Goal: Navigation & Orientation: Find specific page/section

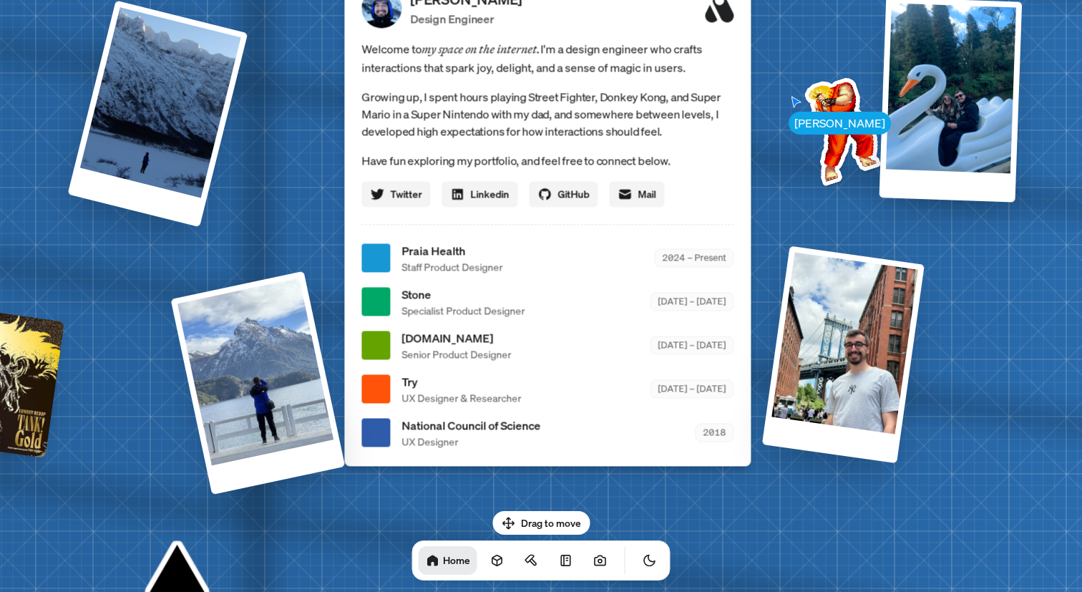
drag, startPoint x: 836, startPoint y: 155, endPoint x: 811, endPoint y: 117, distance: 45.7
click at [811, 117] on img at bounding box center [840, 128] width 145 height 145
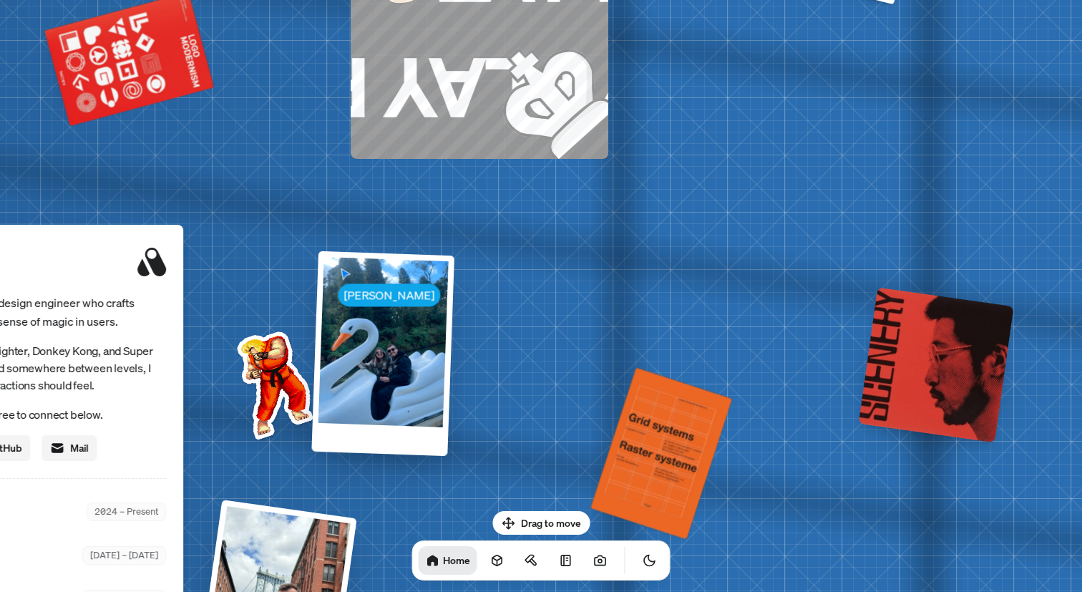
drag, startPoint x: 799, startPoint y: 173, endPoint x: 240, endPoint y: 419, distance: 610.0
click at [229, 443] on img at bounding box center [272, 382] width 145 height 145
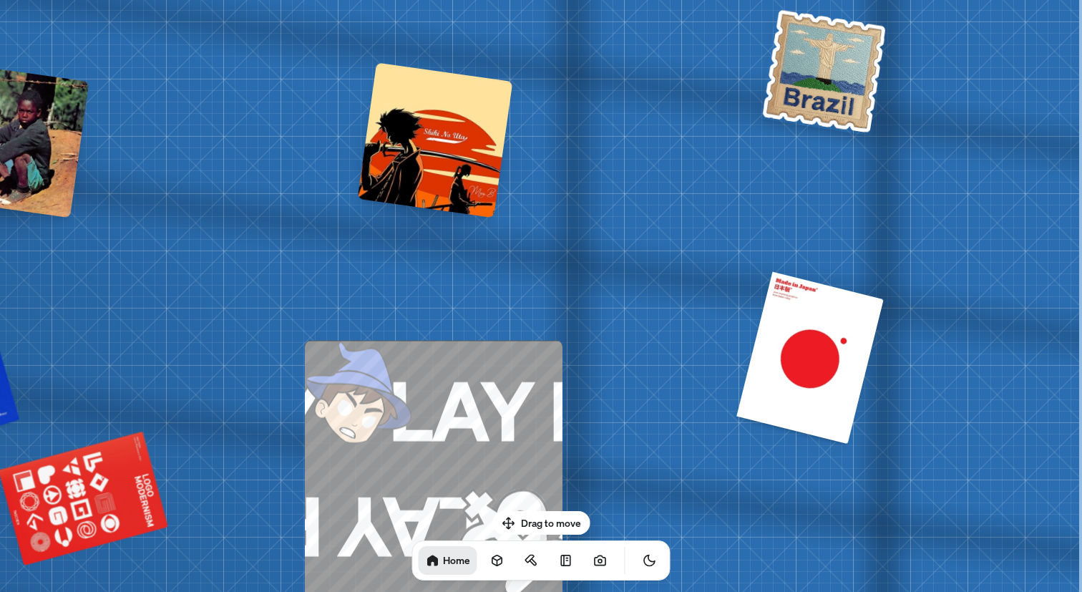
drag, startPoint x: 620, startPoint y: 318, endPoint x: 449, endPoint y: 480, distance: 234.9
drag, startPoint x: 804, startPoint y: 323, endPoint x: 638, endPoint y: 288, distance: 170.4
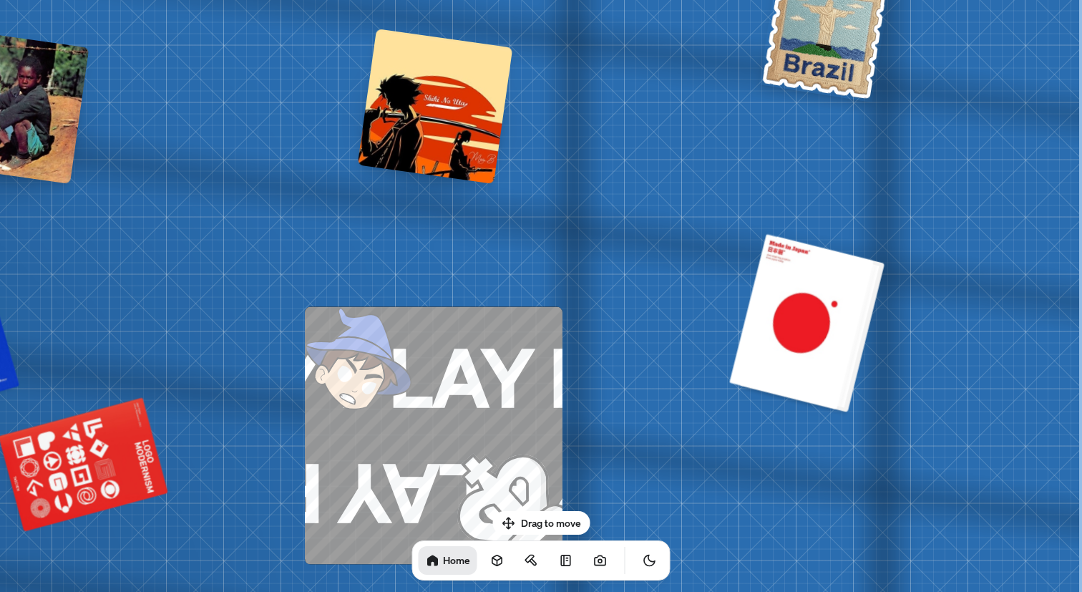
click at [829, 320] on div at bounding box center [807, 322] width 145 height 175
click at [840, 298] on div at bounding box center [807, 322] width 145 height 175
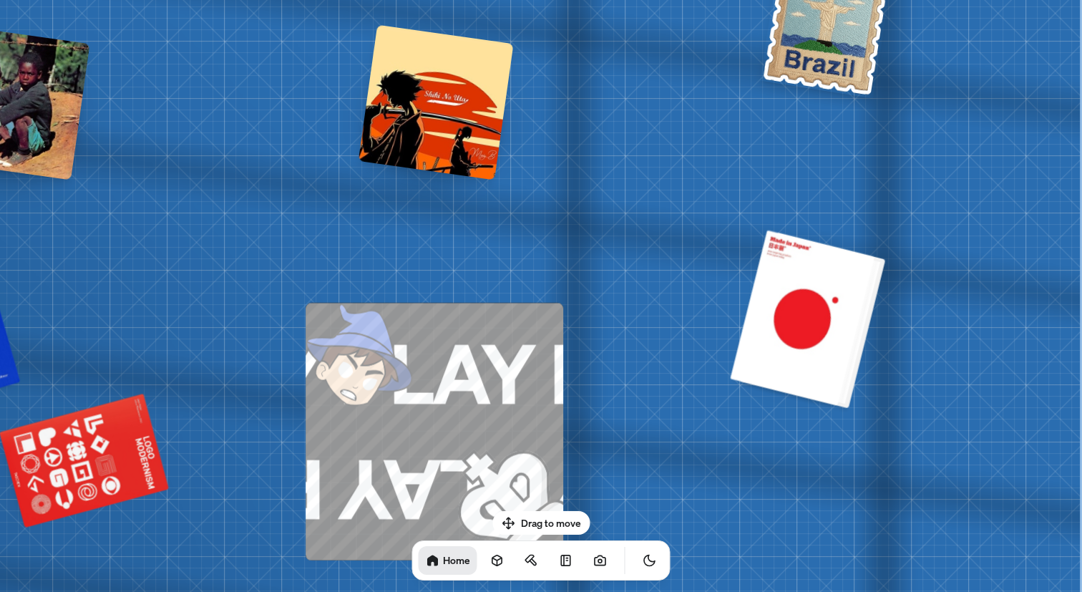
click at [784, 350] on div at bounding box center [808, 318] width 145 height 175
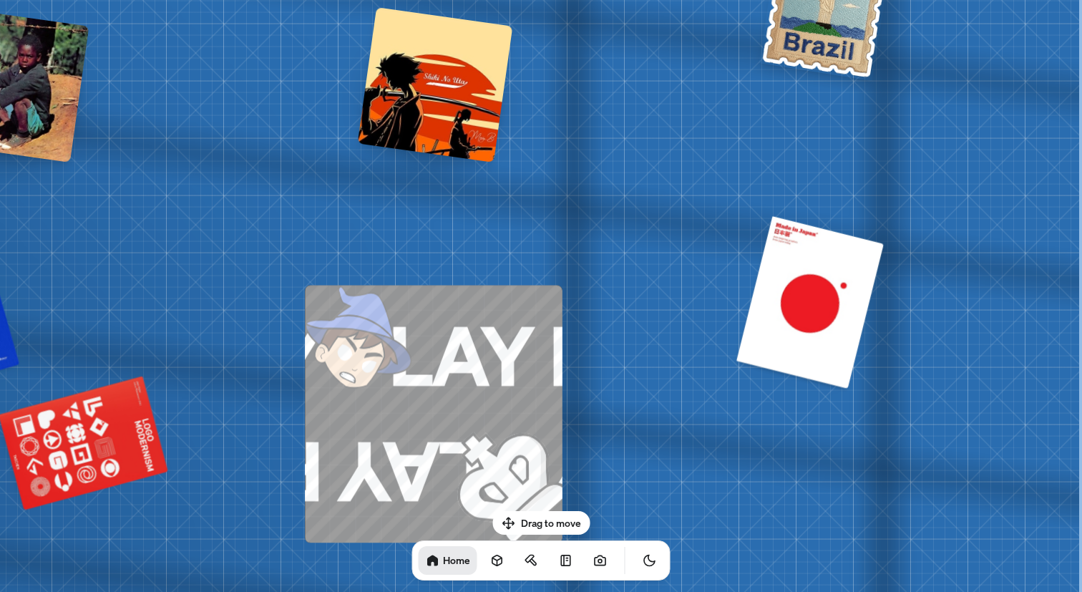
drag, startPoint x: 765, startPoint y: 316, endPoint x: 686, endPoint y: 232, distance: 114.9
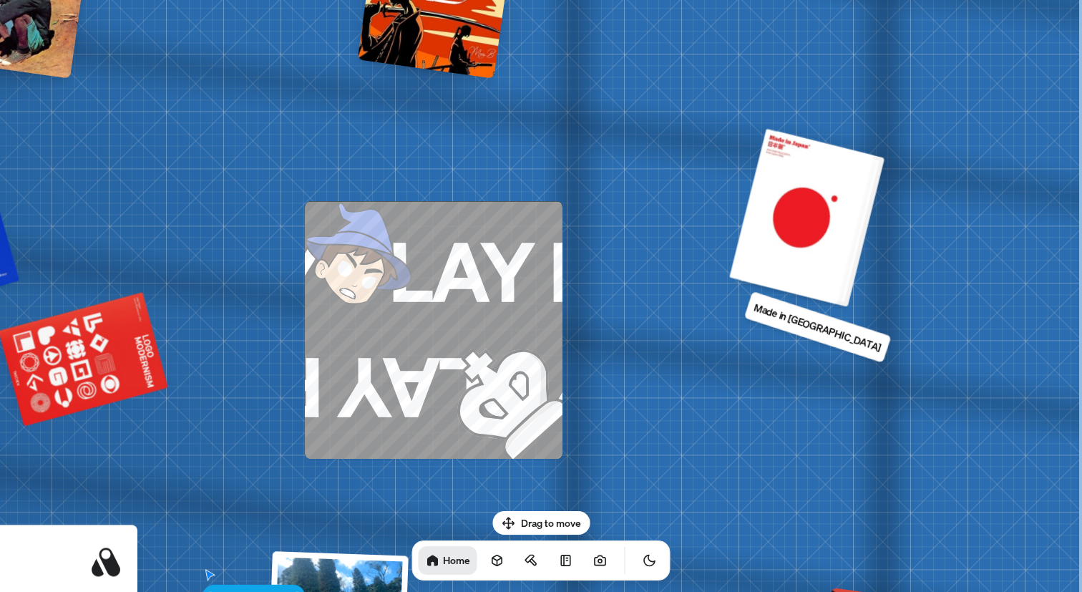
click at [794, 246] on div at bounding box center [807, 217] width 145 height 175
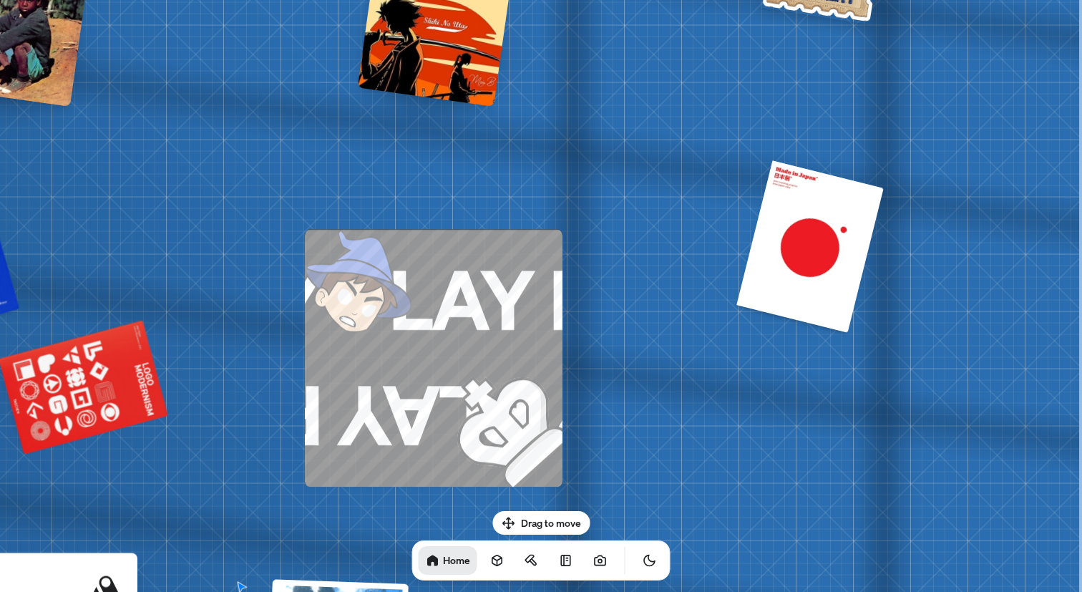
drag, startPoint x: 655, startPoint y: 171, endPoint x: 662, endPoint y: 286, distance: 115.4
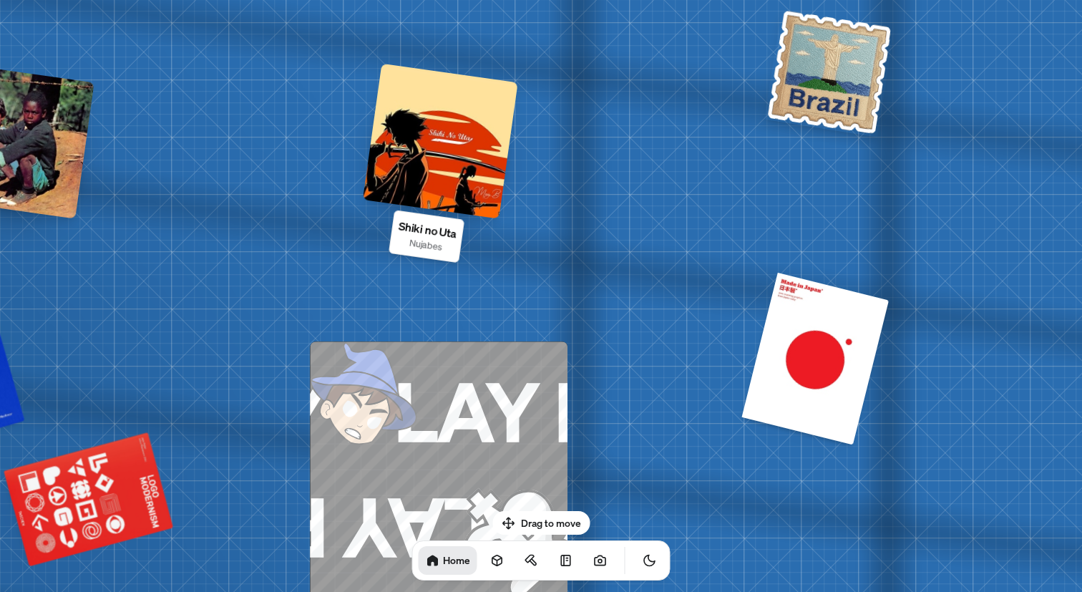
click at [469, 155] on div at bounding box center [440, 140] width 155 height 155
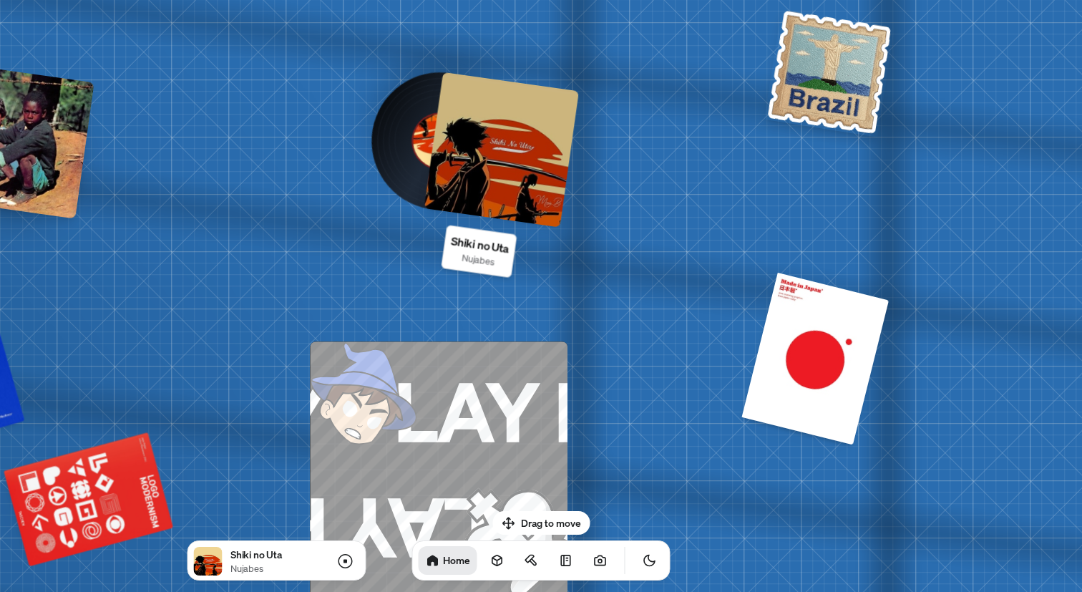
click at [497, 151] on div at bounding box center [501, 149] width 155 height 155
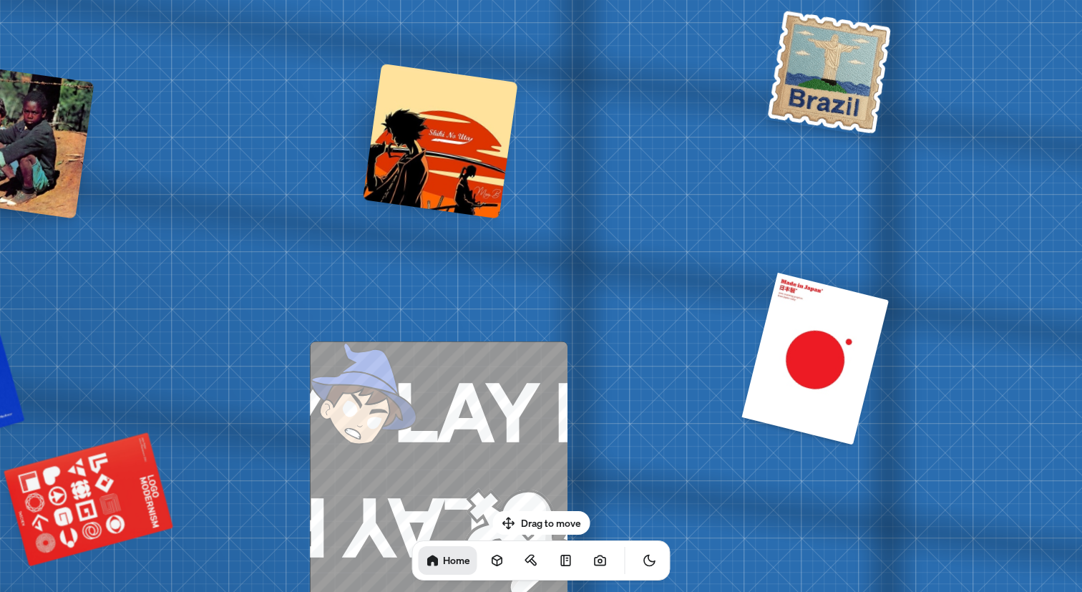
click at [814, 73] on img at bounding box center [829, 71] width 131 height 130
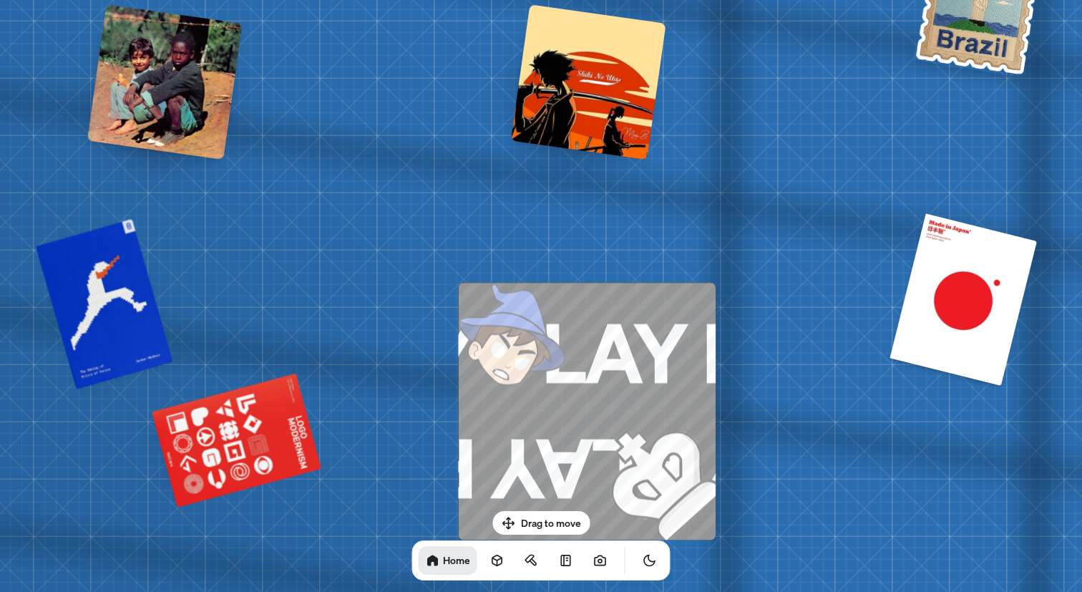
drag, startPoint x: 588, startPoint y: 232, endPoint x: 897, endPoint y: 157, distance: 318.0
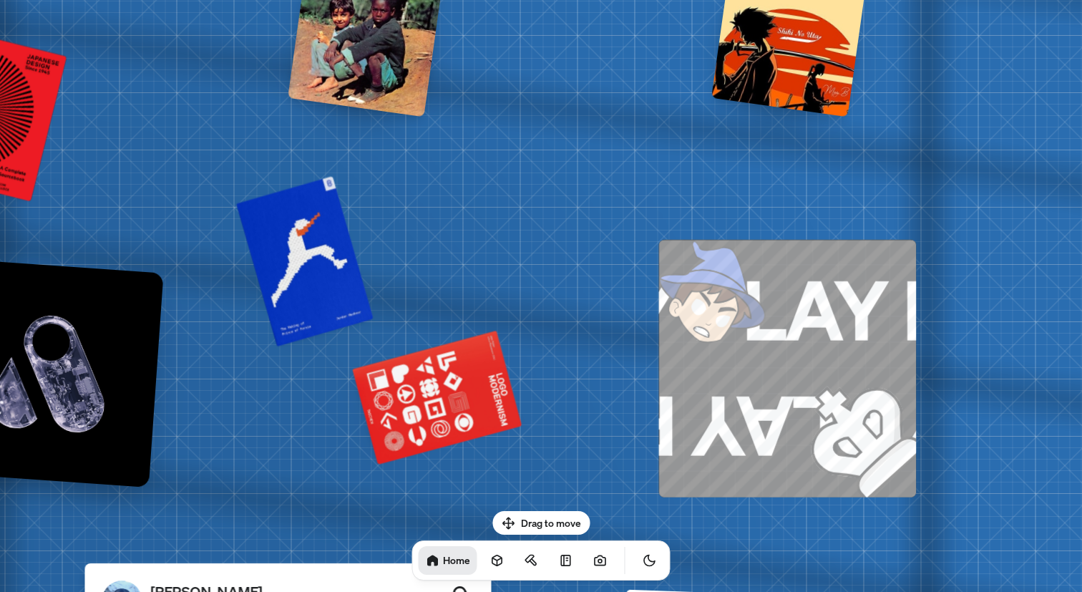
drag, startPoint x: 478, startPoint y: 227, endPoint x: 756, endPoint y: 24, distance: 344.2
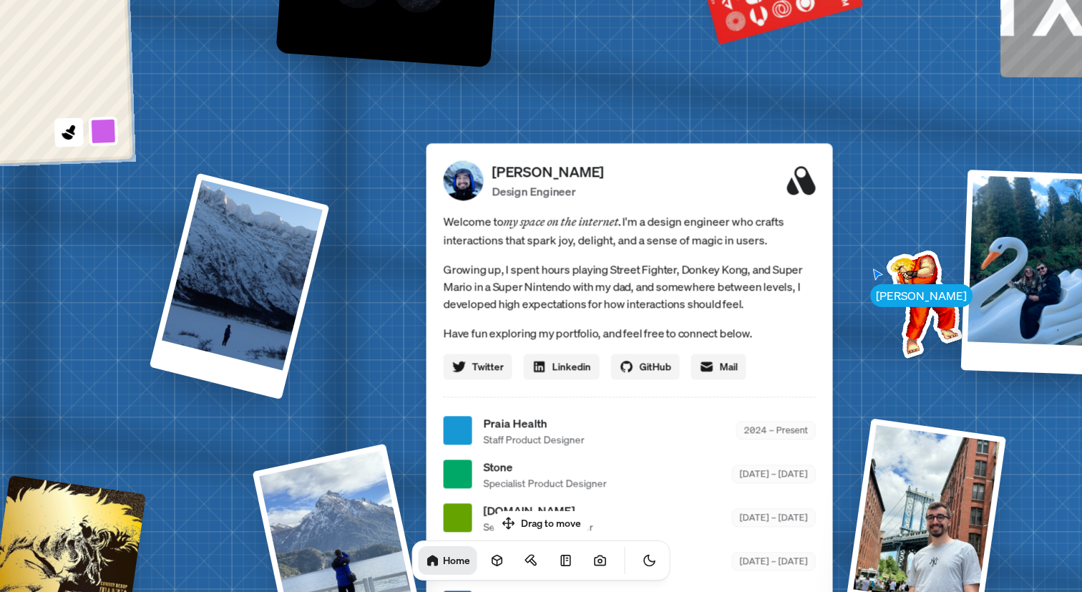
drag, startPoint x: 424, startPoint y: 313, endPoint x: 501, endPoint y: 81, distance: 244.2
click at [504, 72] on div "[PERSON_NAME] [PERSON_NAME] Design Engineer Welcome to my space on the internet…" at bounding box center [632, 430] width 2141 height 1875
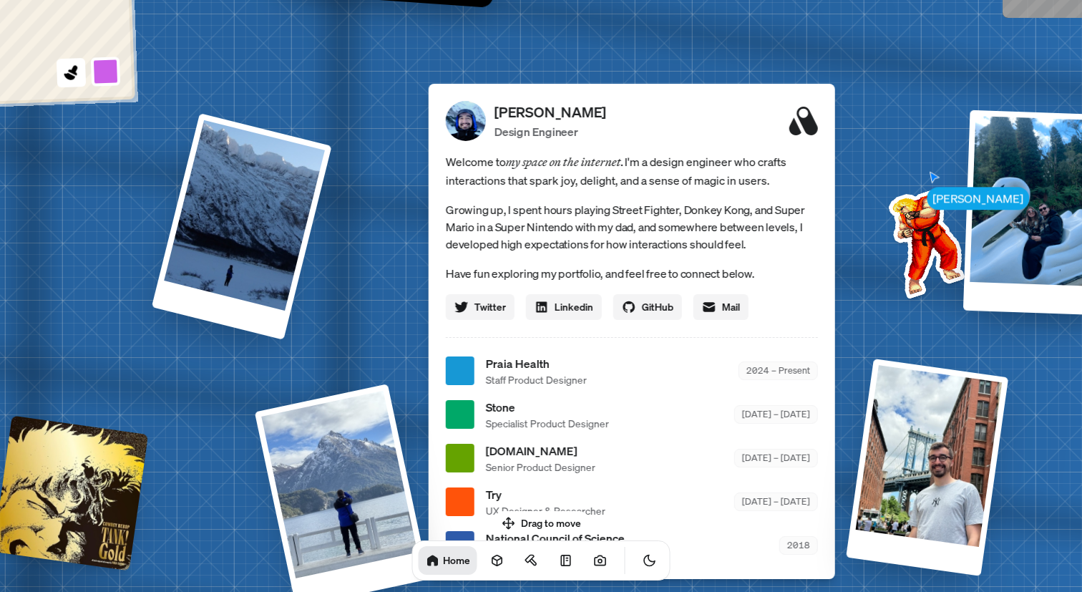
drag, startPoint x: 422, startPoint y: 355, endPoint x: 457, endPoint y: 96, distance: 261.4
click at [457, 96] on div "[PERSON_NAME] [PERSON_NAME] Design Engineer Welcome to my space on the internet…" at bounding box center [634, 370] width 2141 height 1875
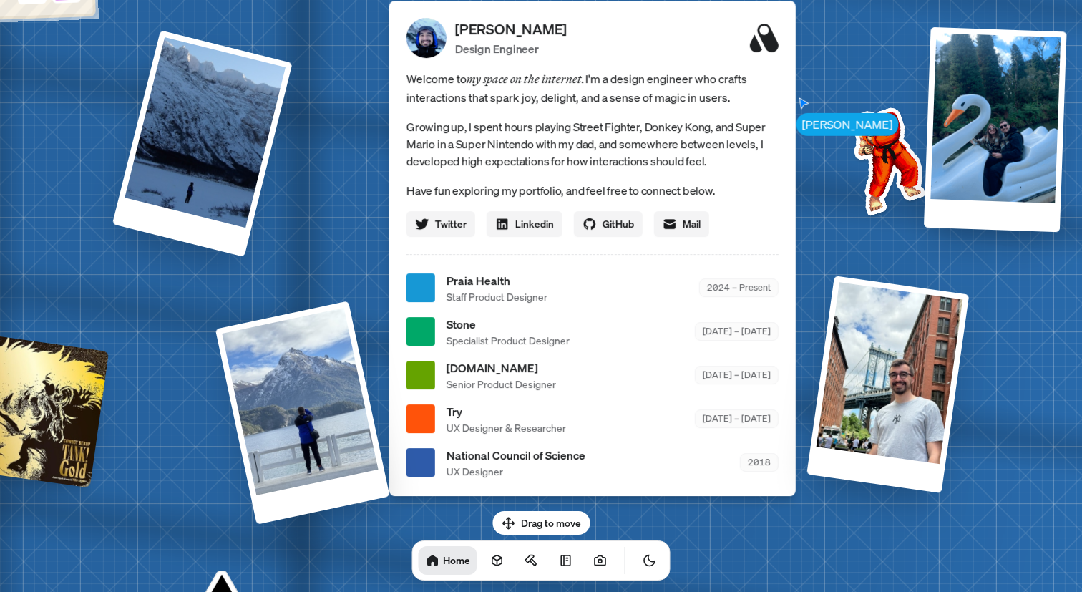
drag, startPoint x: 556, startPoint y: 155, endPoint x: 482, endPoint y: 288, distance: 152.5
click at [482, 289] on span "Staff Product Designer" at bounding box center [497, 296] width 101 height 15
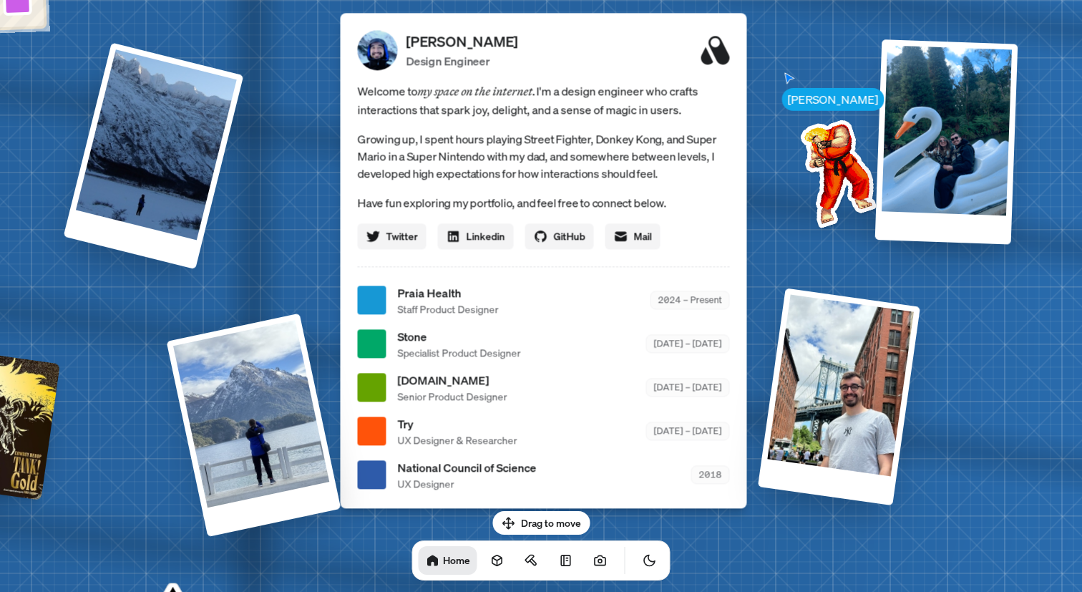
drag, startPoint x: 450, startPoint y: 218, endPoint x: 442, endPoint y: 108, distance: 109.8
click at [441, 130] on p "Growing up, I spent hours playing Street Fighter, Donkey Kong, and Super Mario …" at bounding box center [543, 156] width 372 height 52
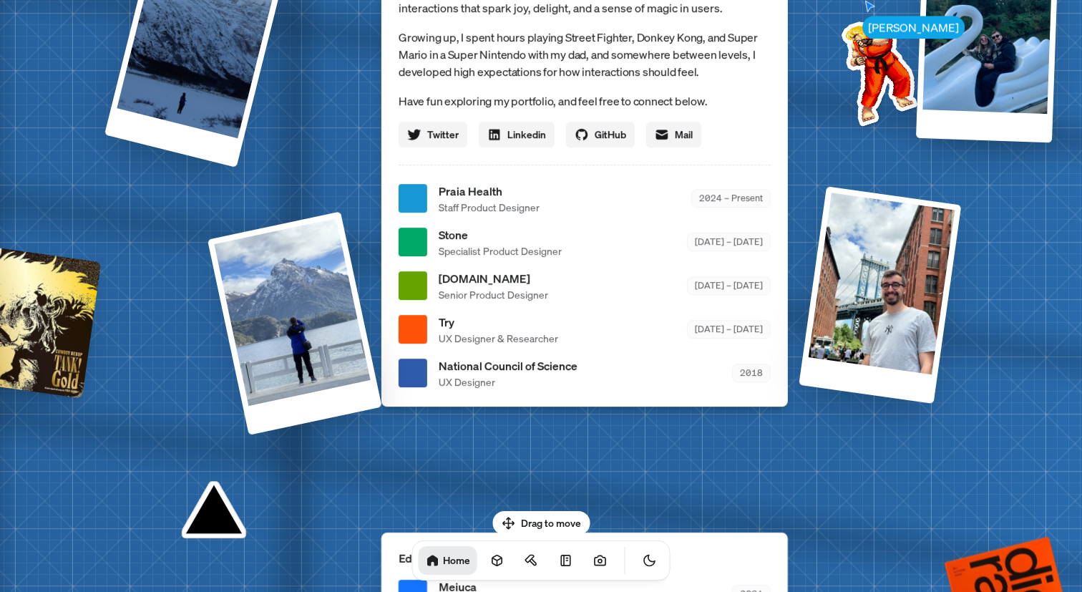
drag, startPoint x: 411, startPoint y: 337, endPoint x: 412, endPoint y: 295, distance: 42.2
click at [412, 295] on div at bounding box center [413, 285] width 29 height 29
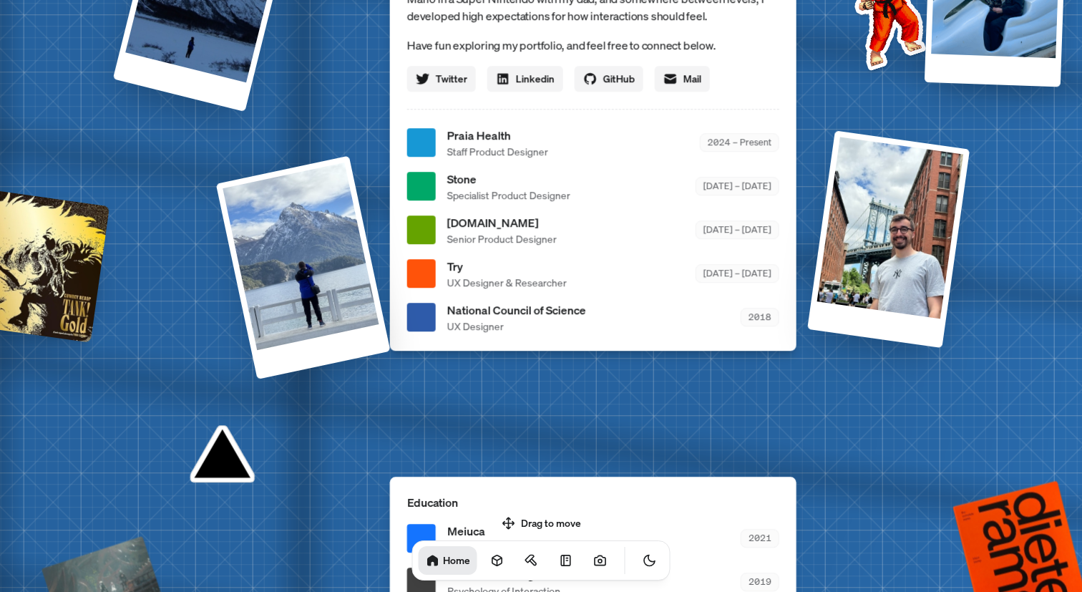
drag, startPoint x: 418, startPoint y: 300, endPoint x: 421, endPoint y: 274, distance: 25.9
click at [421, 274] on div at bounding box center [421, 273] width 29 height 29
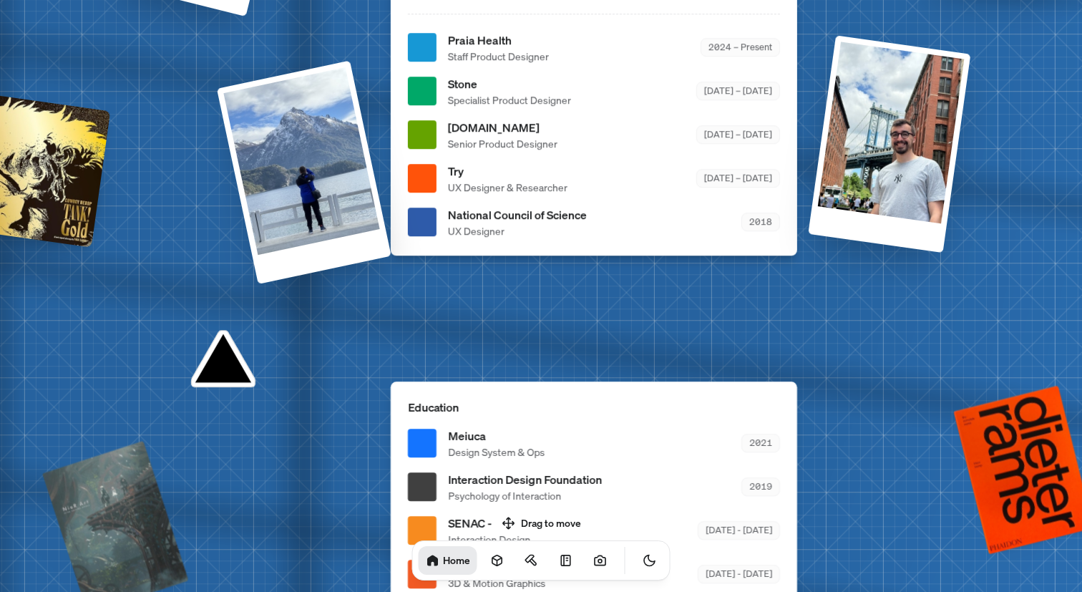
drag, startPoint x: 416, startPoint y: 340, endPoint x: 413, endPoint y: 313, distance: 27.3
click at [416, 246] on div "[PERSON_NAME] Design Engineer Welcome to my space on the internet. I'm a design…" at bounding box center [594, 7] width 406 height 495
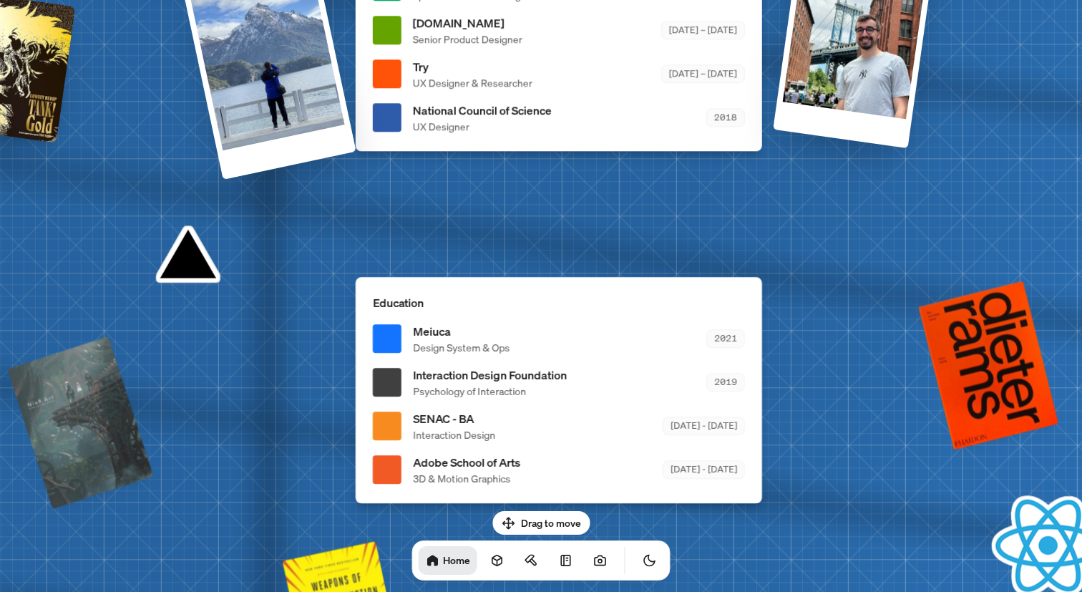
drag, startPoint x: 407, startPoint y: 353, endPoint x: 374, endPoint y: 251, distance: 107.5
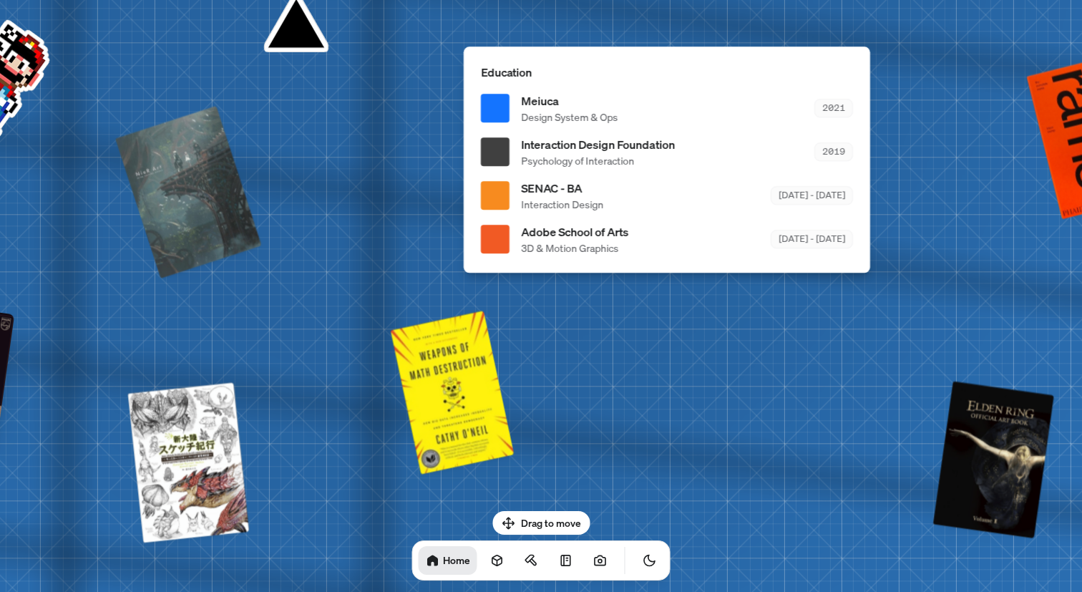
drag, startPoint x: 341, startPoint y: 396, endPoint x: 436, endPoint y: 210, distance: 208.3
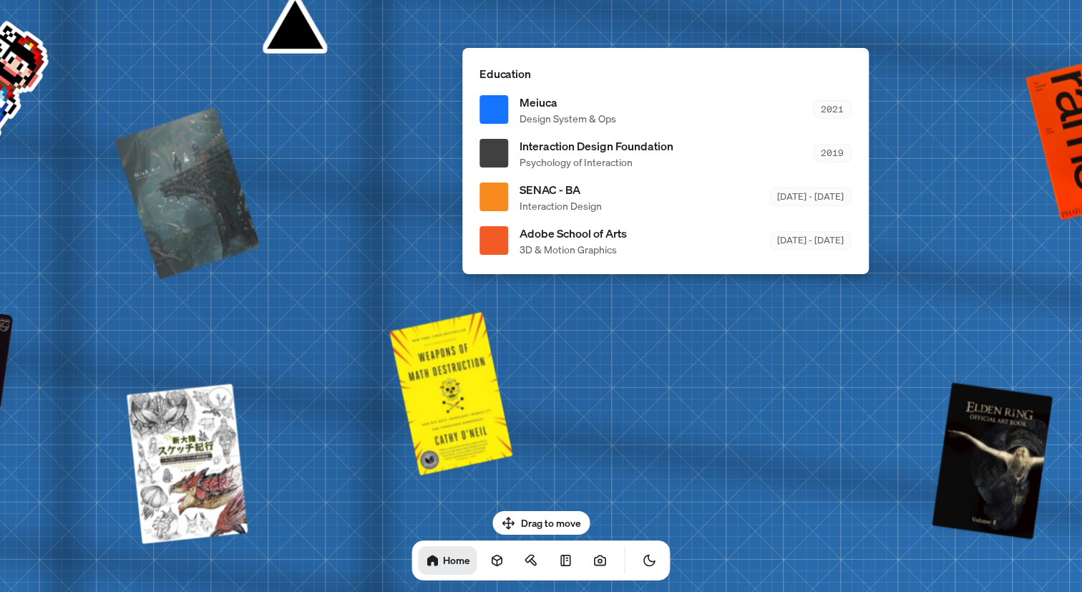
click at [506, 104] on div at bounding box center [493, 109] width 29 height 29
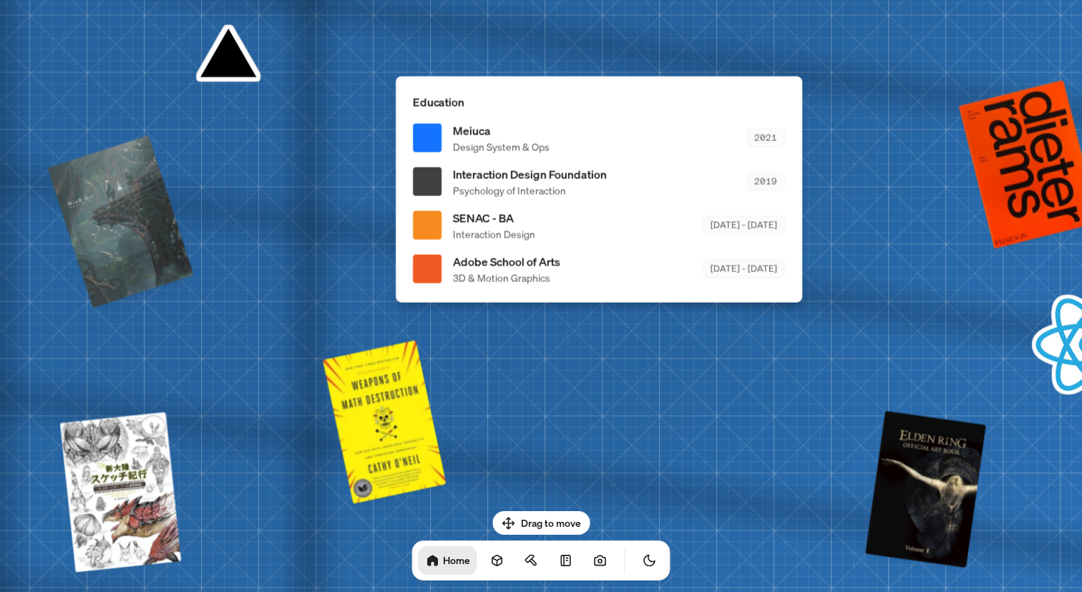
drag, startPoint x: 501, startPoint y: 108, endPoint x: 440, endPoint y: 133, distance: 65.8
click at [439, 133] on div at bounding box center [427, 137] width 29 height 29
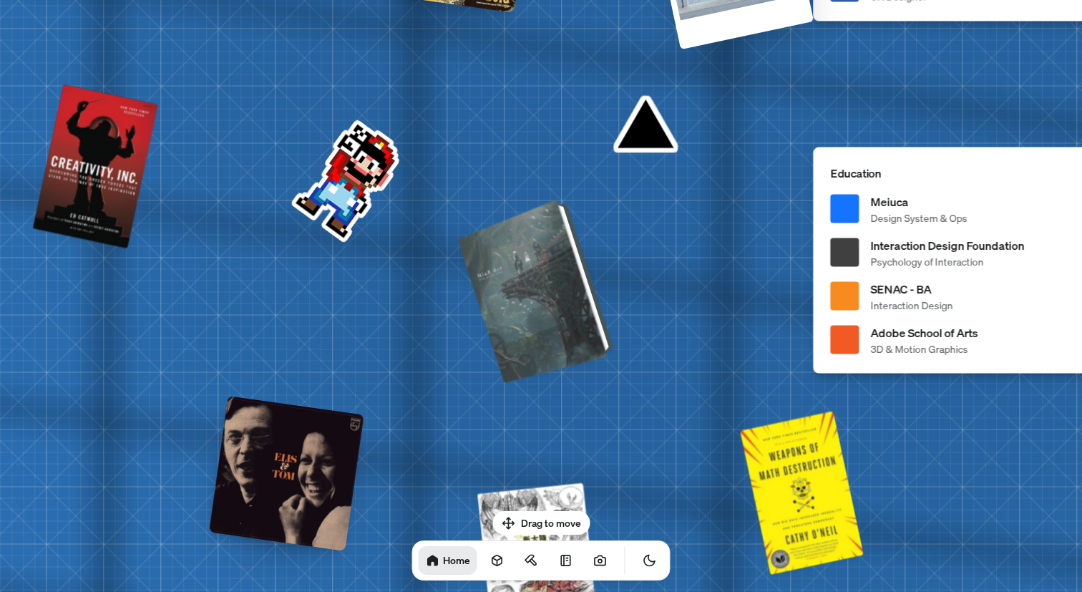
drag, startPoint x: 483, startPoint y: 350, endPoint x: 481, endPoint y: 293, distance: 57.3
click at [481, 293] on div at bounding box center [538, 288] width 145 height 177
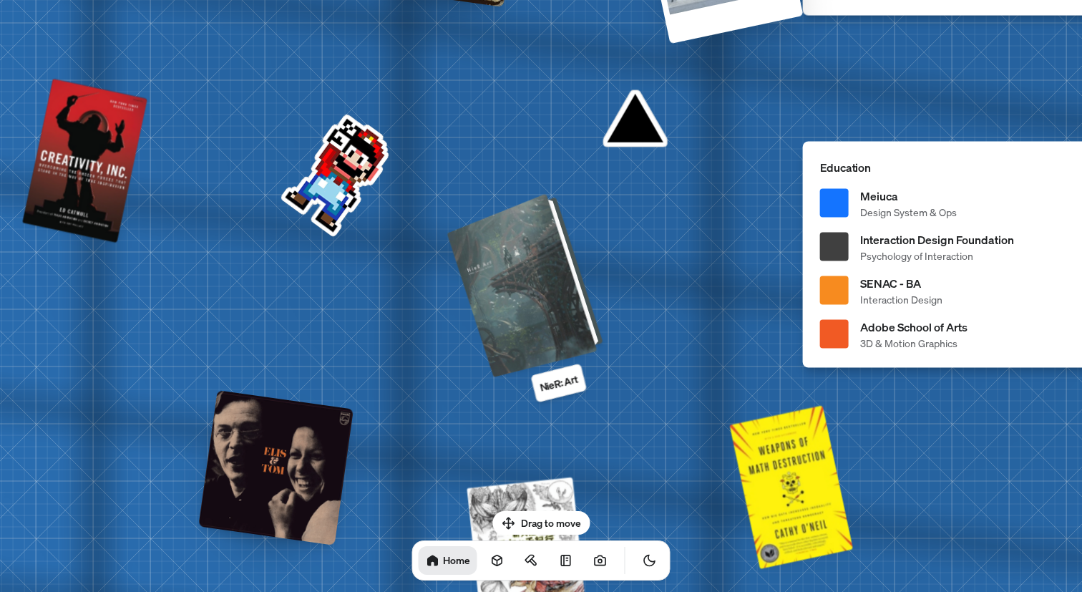
click at [525, 298] on div at bounding box center [527, 283] width 145 height 177
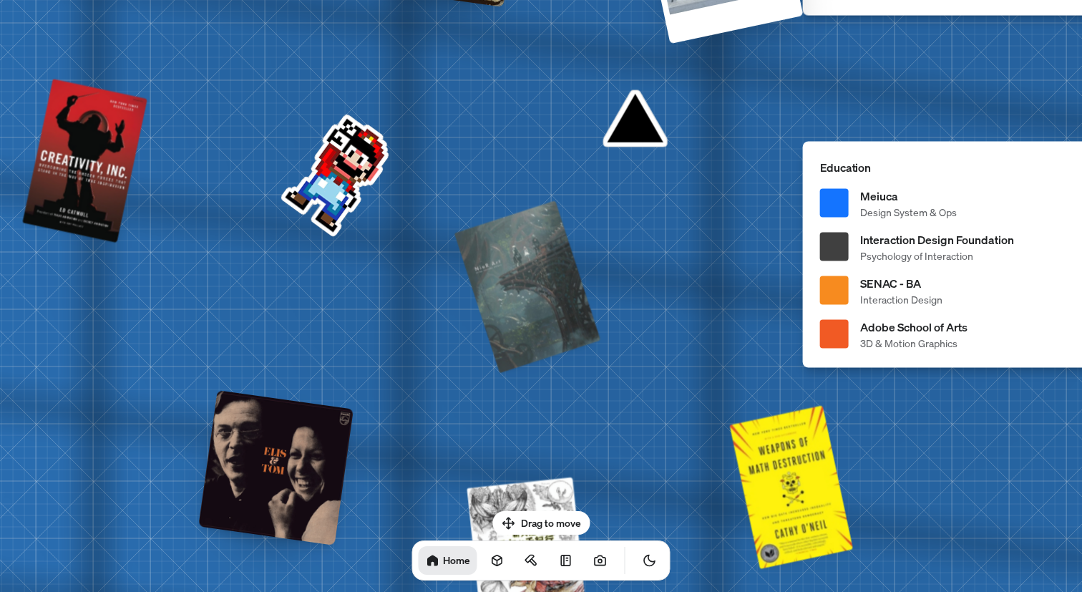
click at [311, 440] on div at bounding box center [275, 467] width 155 height 155
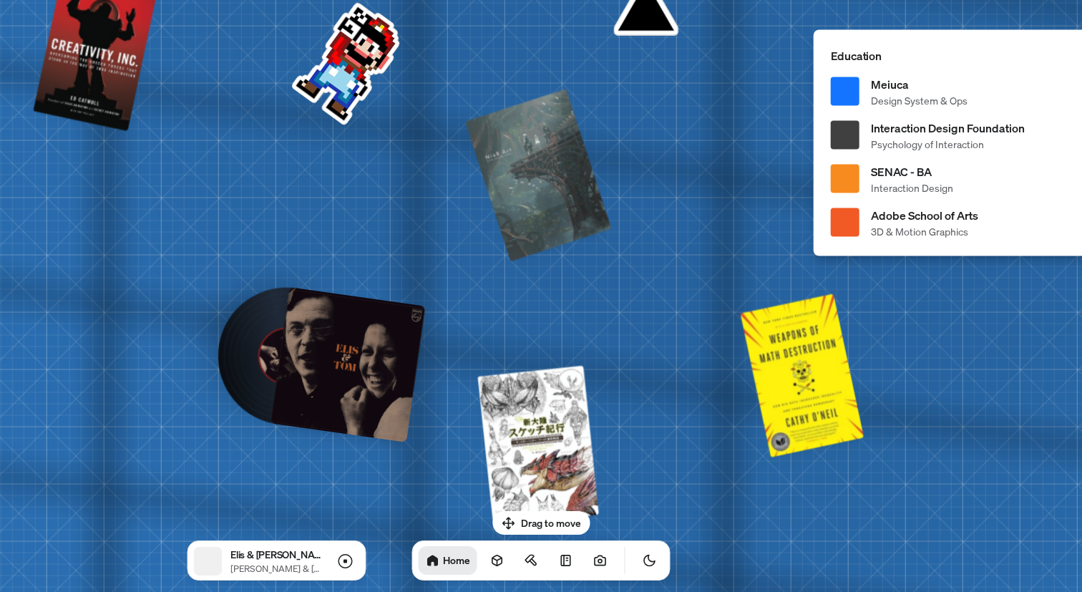
drag, startPoint x: 420, startPoint y: 358, endPoint x: 434, endPoint y: 253, distance: 105.4
click at [362, 351] on div at bounding box center [347, 364] width 155 height 155
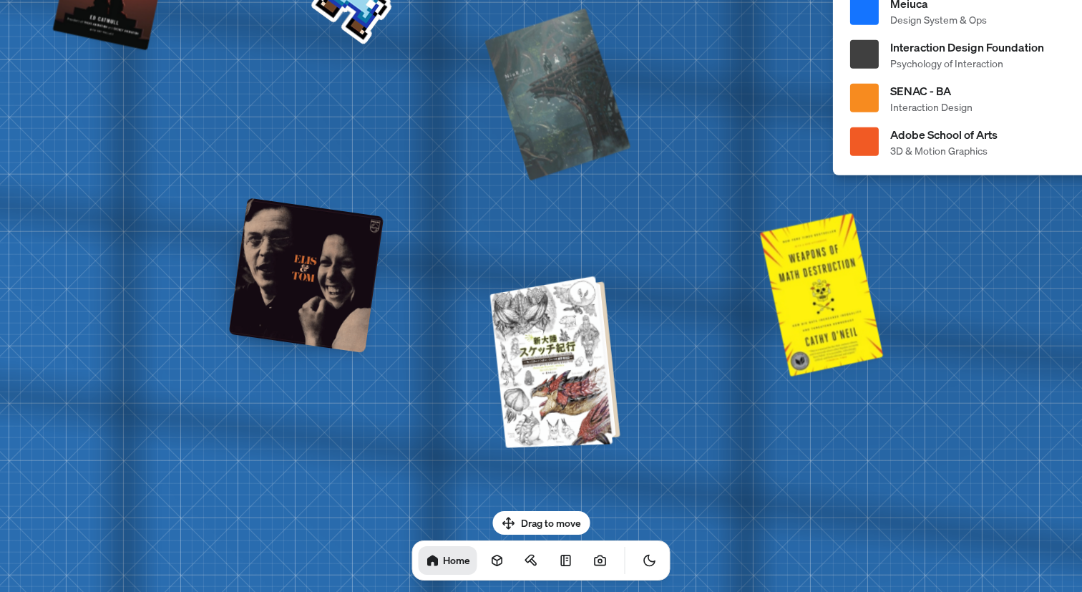
click at [565, 391] on div at bounding box center [557, 360] width 119 height 165
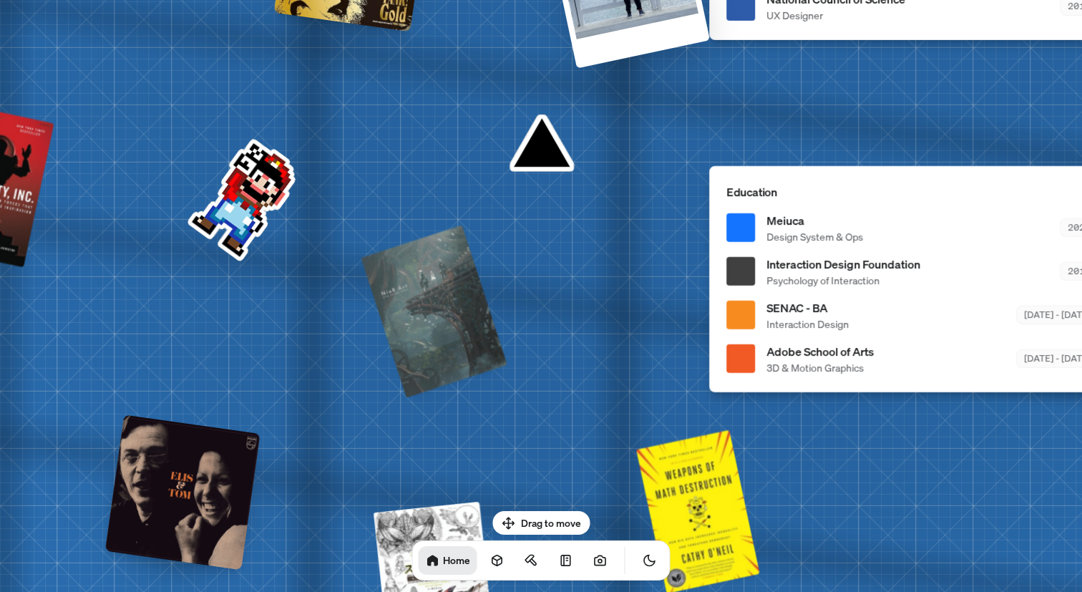
drag, startPoint x: 648, startPoint y: 266, endPoint x: 514, endPoint y: 497, distance: 266.5
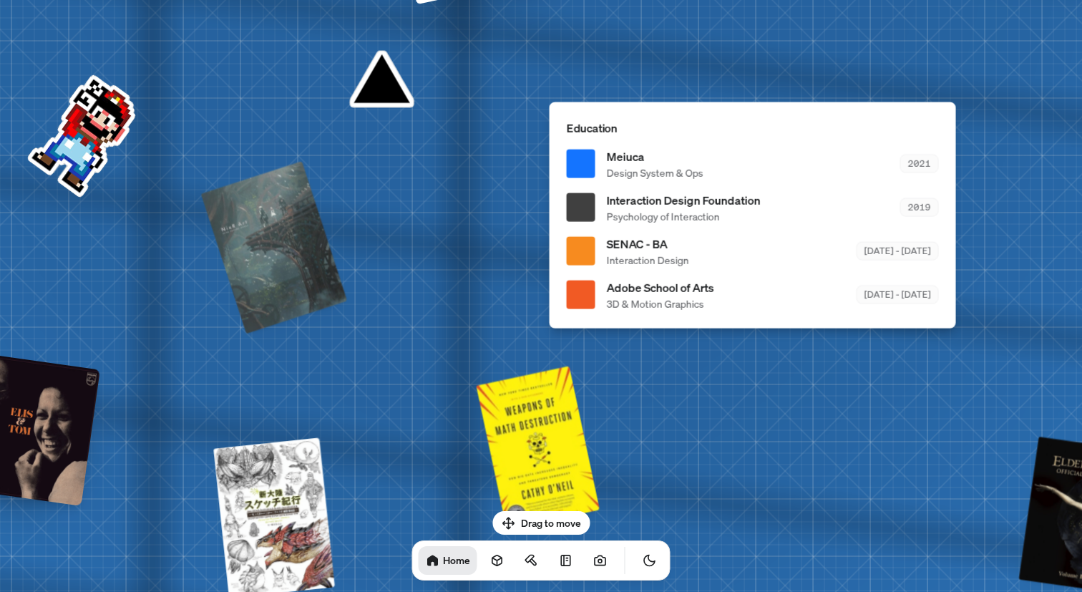
drag, startPoint x: 532, startPoint y: 455, endPoint x: 334, endPoint y: 378, distance: 212.7
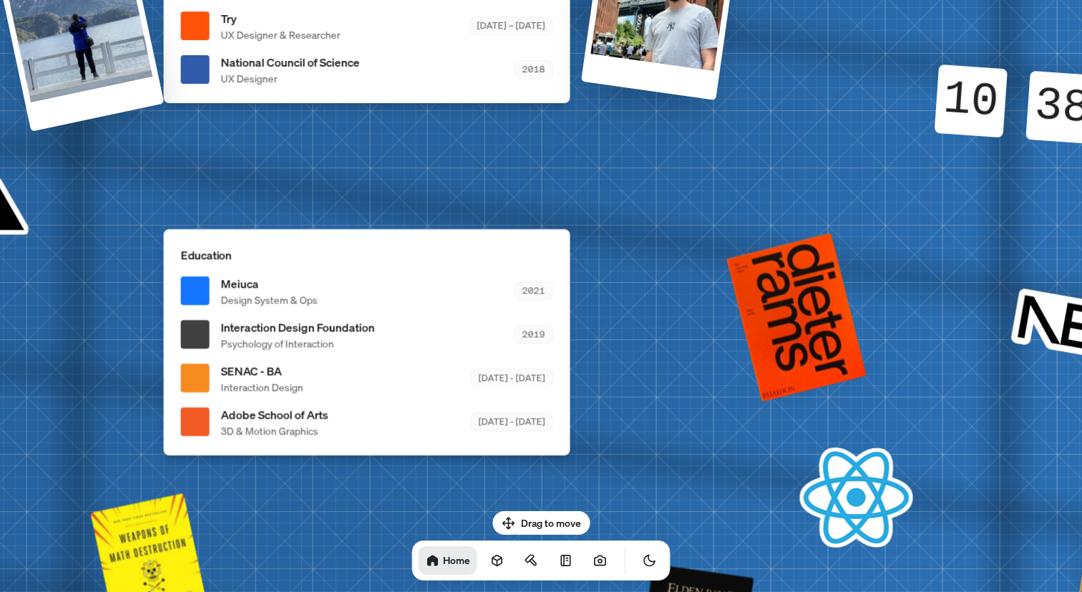
drag, startPoint x: 562, startPoint y: 432, endPoint x: 265, endPoint y: 582, distance: 332.5
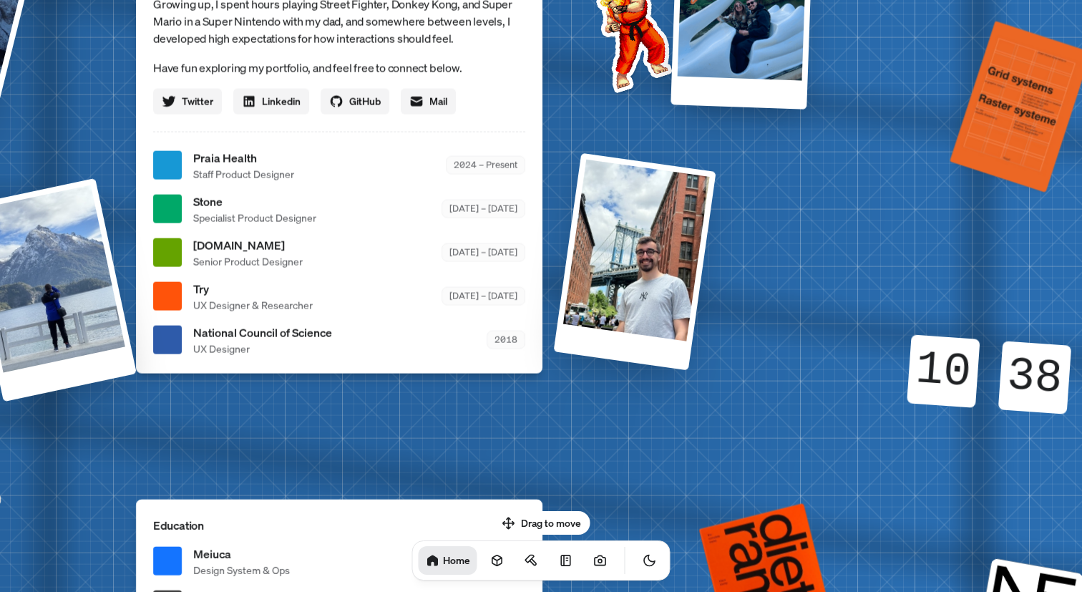
drag, startPoint x: 369, startPoint y: 214, endPoint x: 338, endPoint y: 462, distance: 250.3
click at [357, 507] on div "[PERSON_NAME] [PERSON_NAME] Design Engineer Welcome to my space on the internet…" at bounding box center [342, 165] width 2141 height 1875
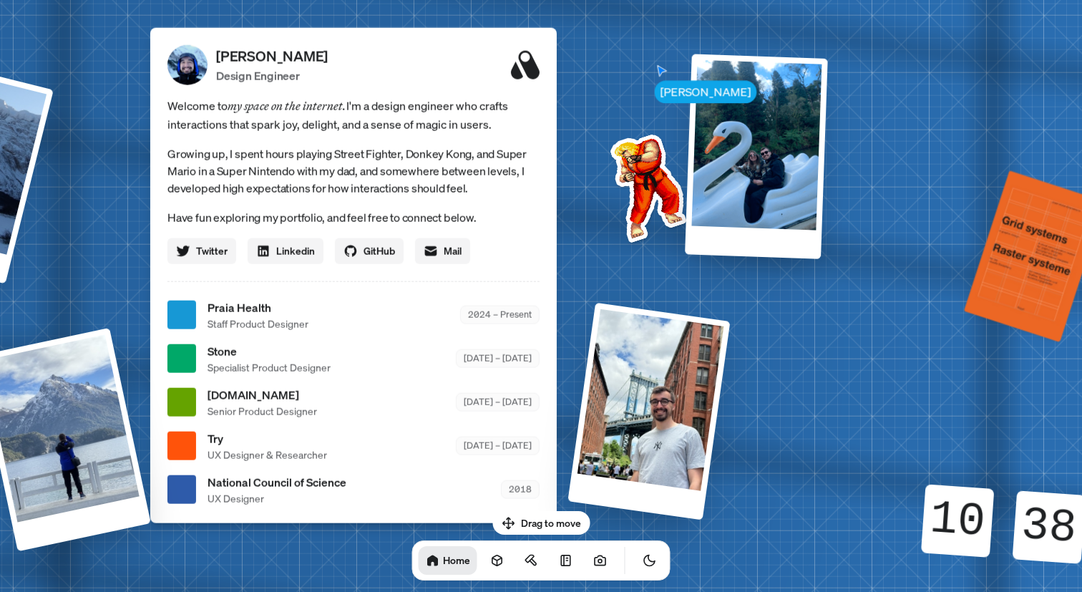
drag, startPoint x: 316, startPoint y: 276, endPoint x: 346, endPoint y: 431, distance: 157.3
click at [331, 374] on span "Specialist Product Designer" at bounding box center [269, 366] width 123 height 15
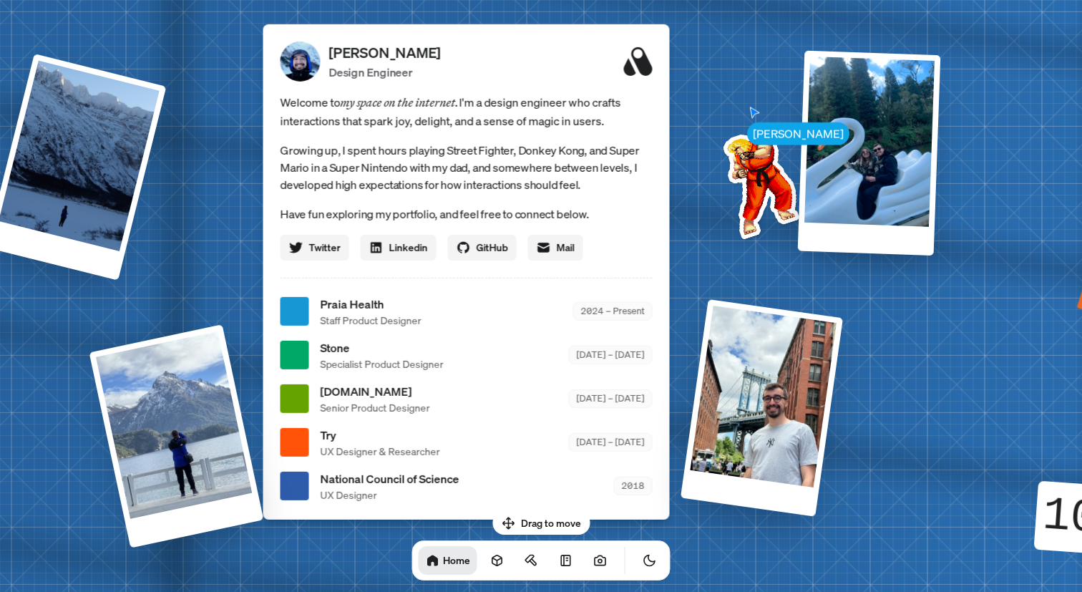
drag, startPoint x: 257, startPoint y: 399, endPoint x: 358, endPoint y: 323, distance: 126.2
click at [358, 323] on ul "Praia Health Staff Product Designer 2024 – Present Stone Specialist Product Des…" at bounding box center [466, 398] width 372 height 207
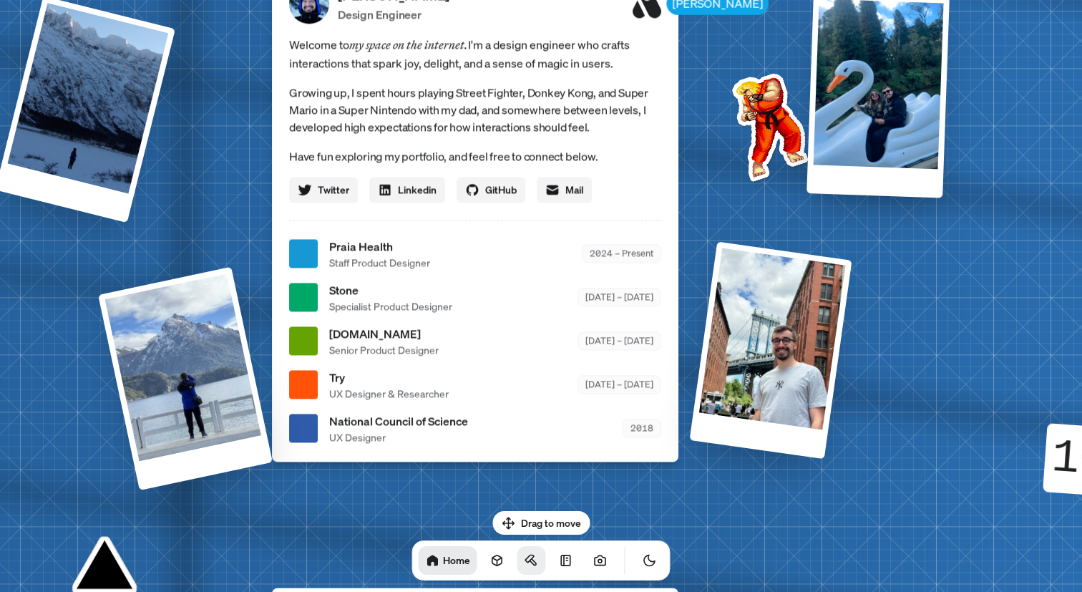
click at [517, 550] on link at bounding box center [531, 560] width 29 height 29
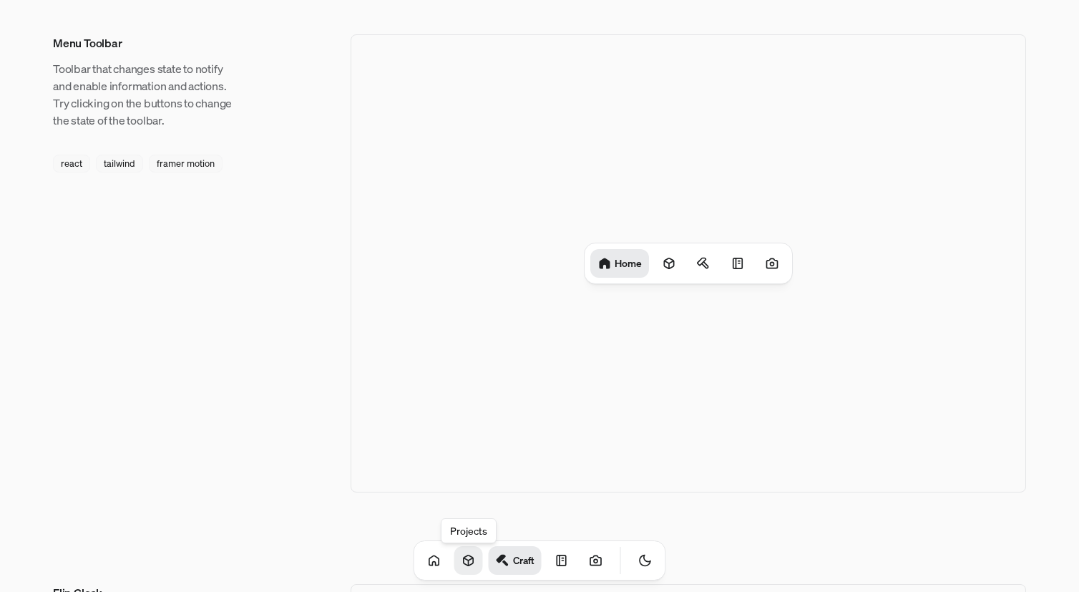
click at [464, 563] on icon at bounding box center [468, 560] width 9 height 11
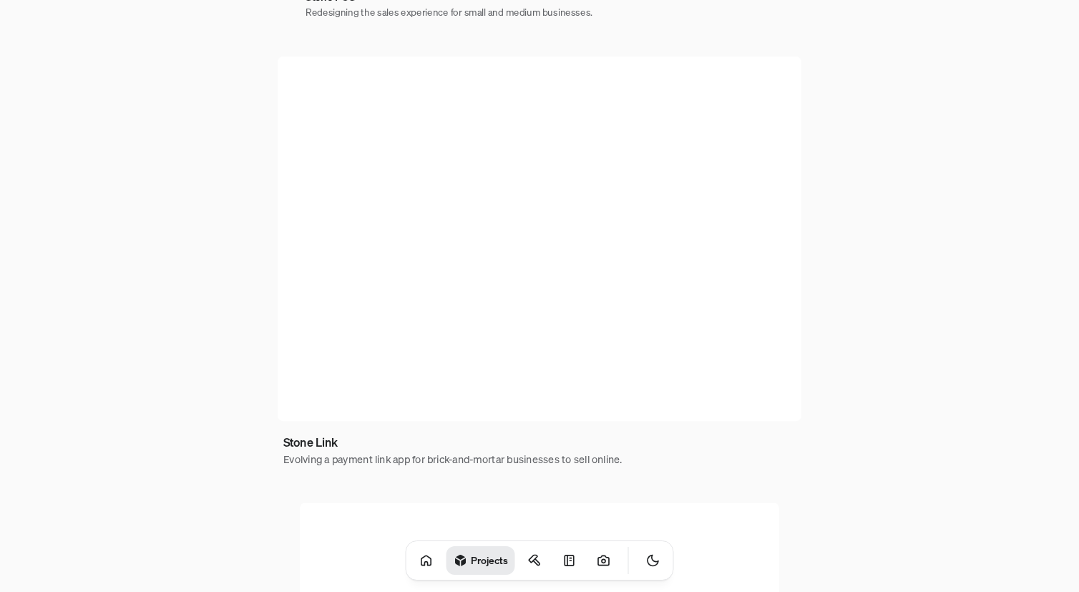
scroll to position [512, 0]
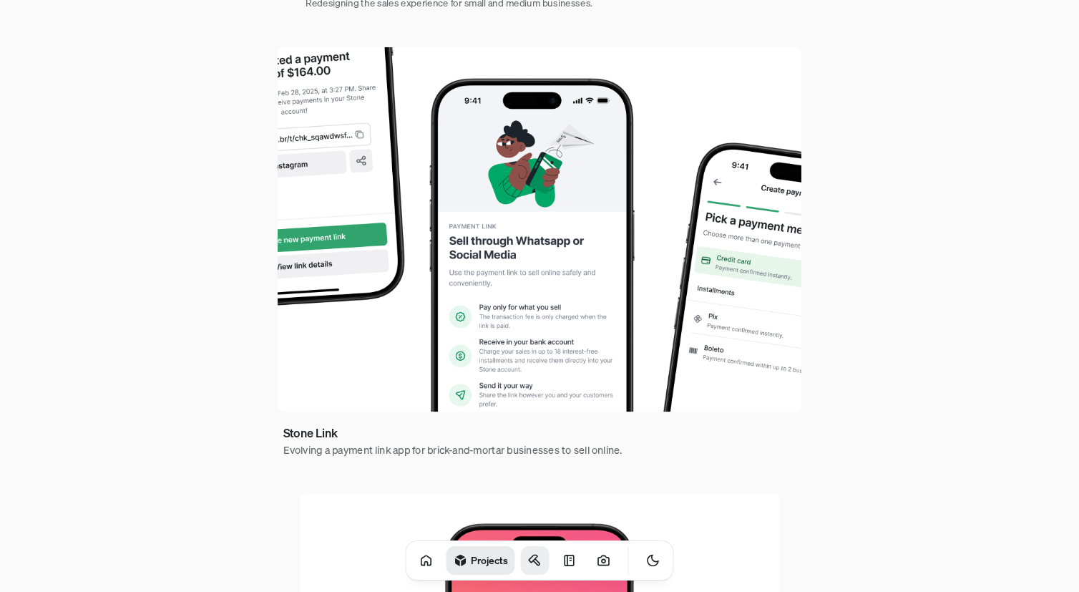
click at [529, 560] on icon at bounding box center [533, 558] width 9 height 7
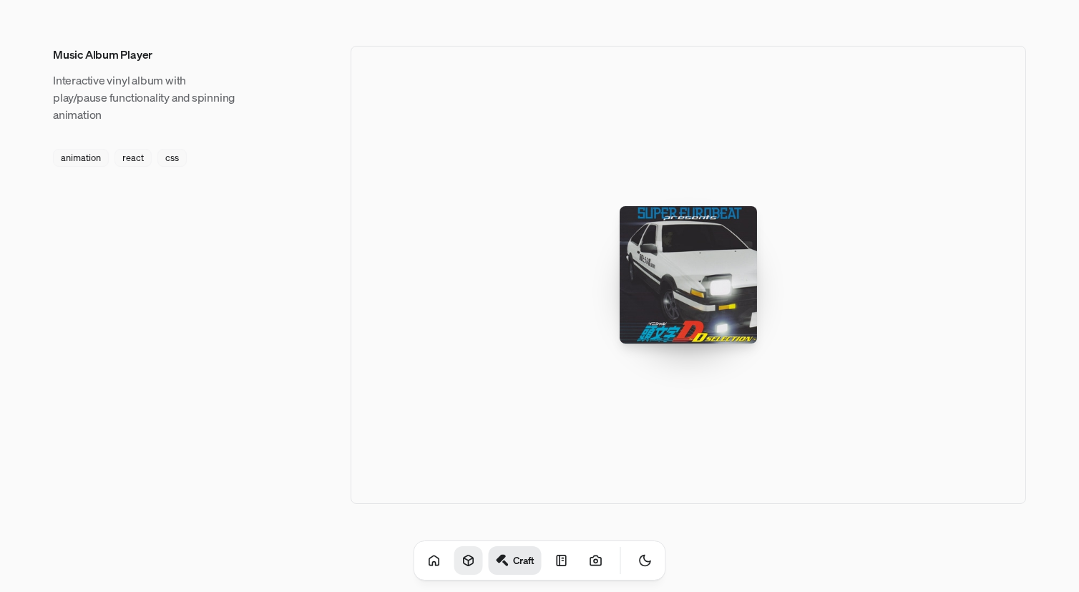
scroll to position [2213, 0]
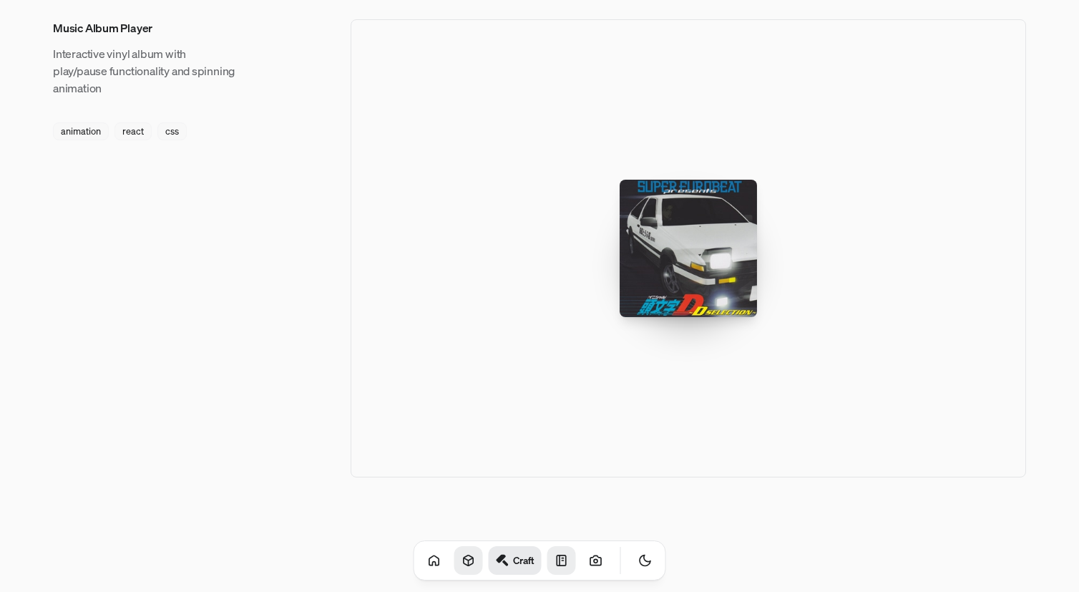
click at [555, 563] on icon at bounding box center [562, 560] width 14 height 14
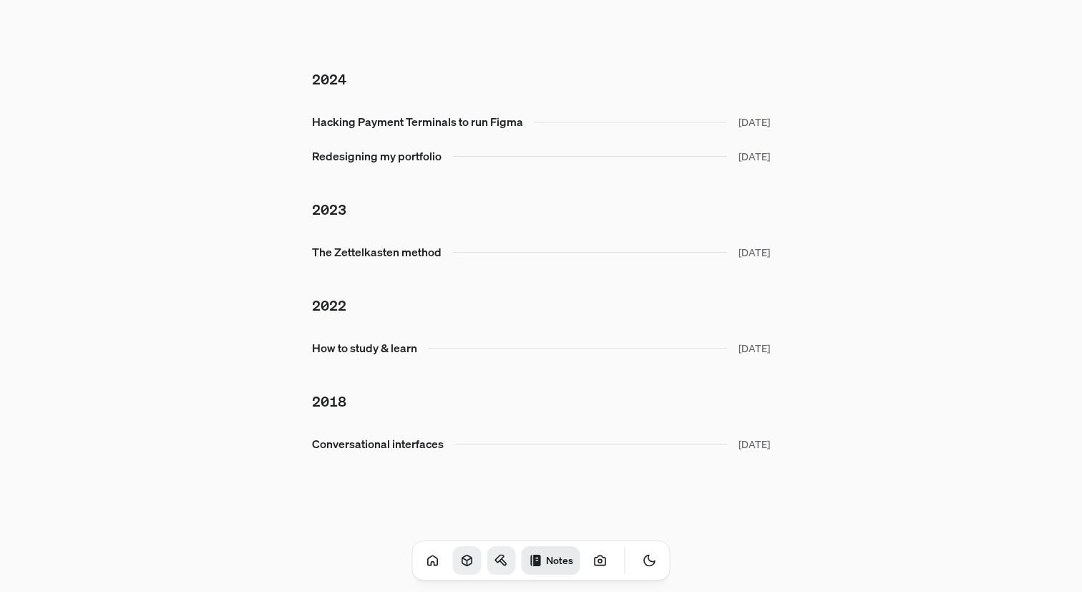
click at [446, 197] on ul "2024 Hacking Payment Terminals to run Figma [DATE] Redesigning my portfolio [DA…" at bounding box center [541, 252] width 458 height 412
click at [595, 565] on icon at bounding box center [600, 559] width 11 height 9
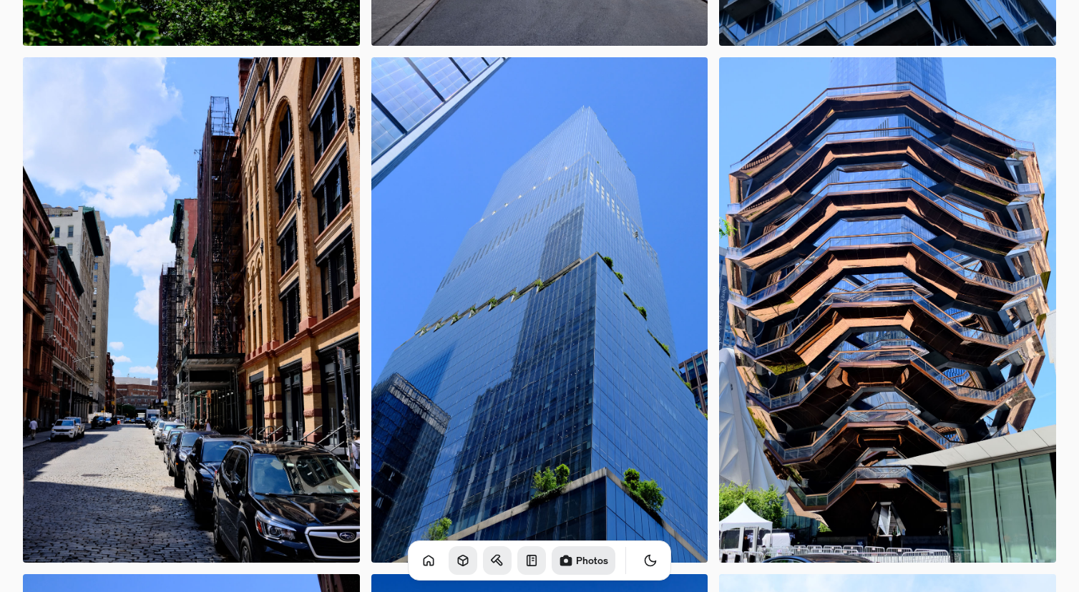
scroll to position [563, 0]
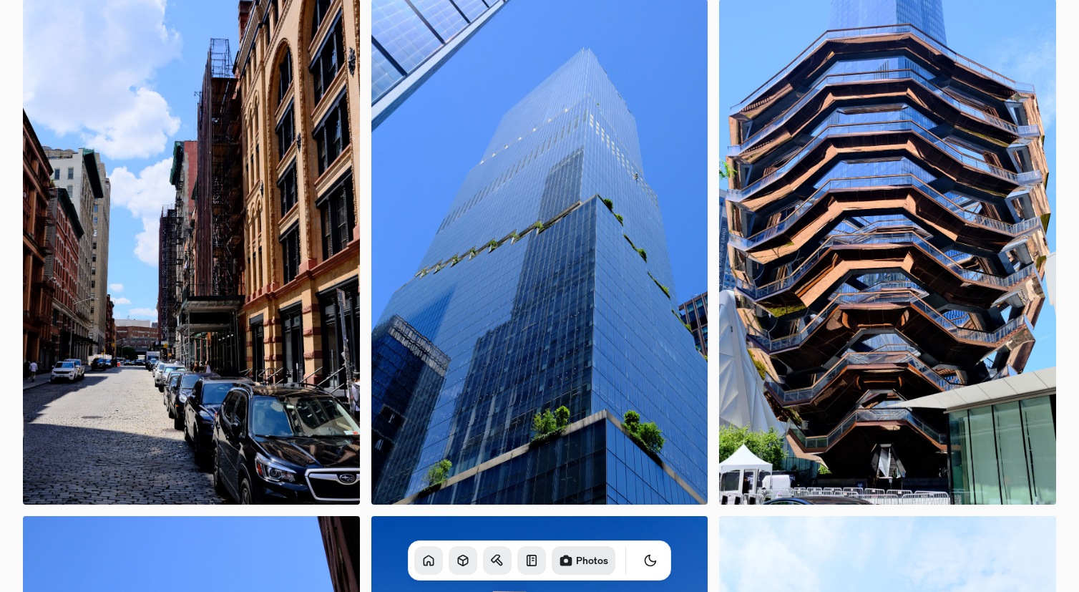
click at [421, 557] on icon at bounding box center [428, 560] width 14 height 14
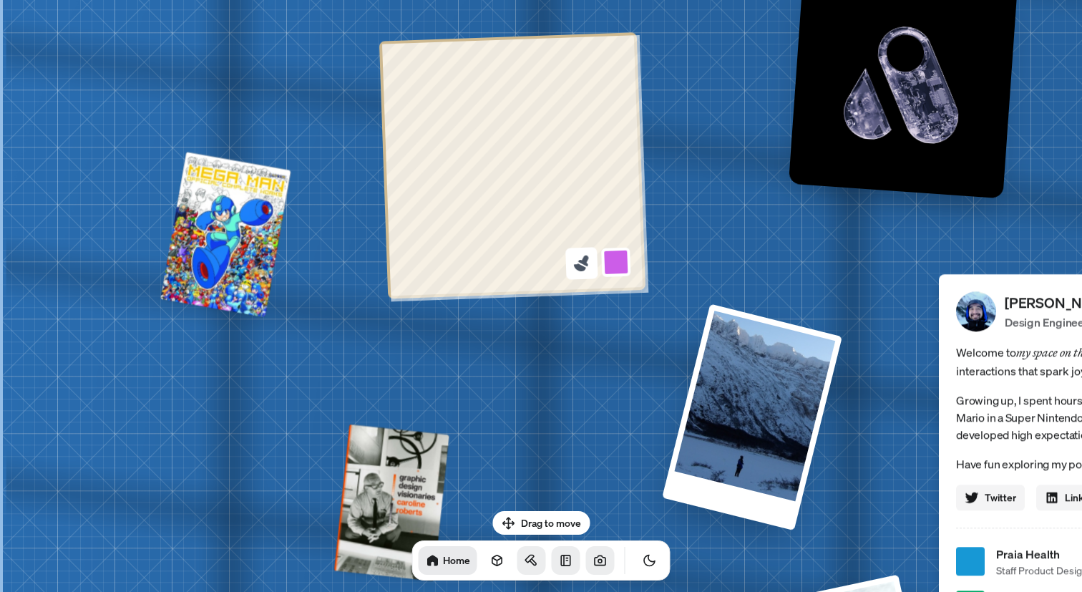
click at [583, 265] on icon at bounding box center [581, 262] width 19 height 19
click at [590, 269] on icon at bounding box center [581, 262] width 19 height 19
click at [628, 259] on button at bounding box center [616, 261] width 33 height 33
click at [618, 265] on button at bounding box center [616, 261] width 33 height 33
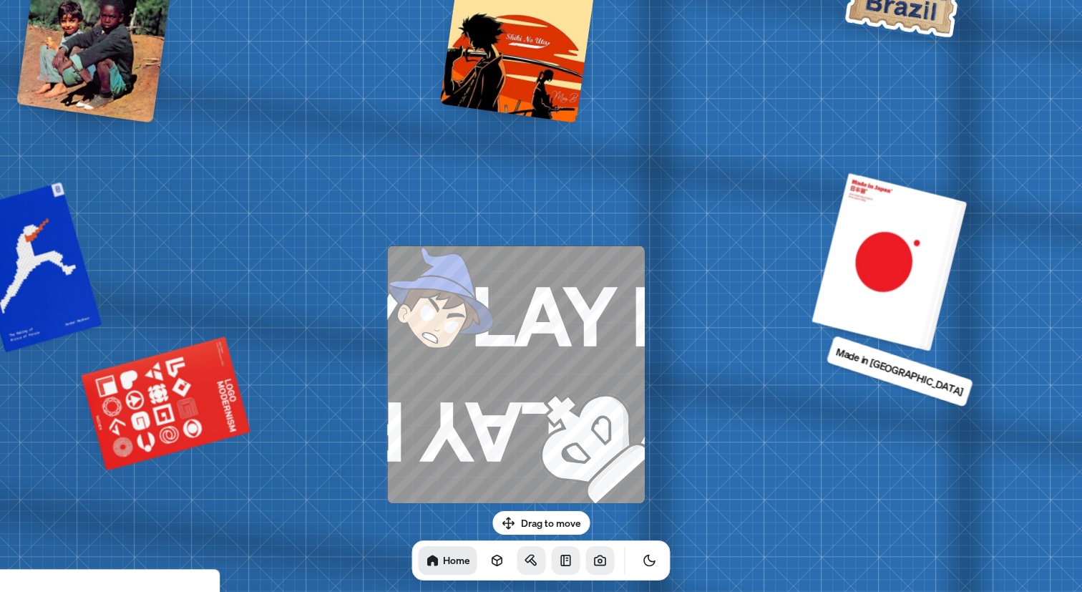
click at [872, 236] on div at bounding box center [889, 261] width 145 height 175
click at [867, 258] on div at bounding box center [889, 261] width 145 height 175
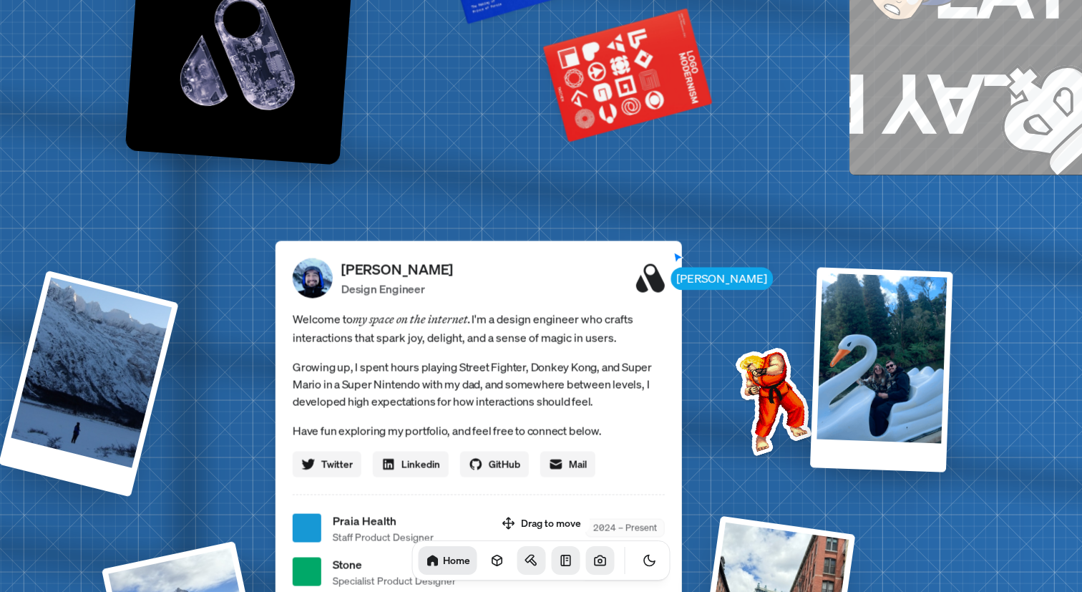
click at [653, 271] on icon at bounding box center [650, 277] width 29 height 29
click at [644, 287] on icon at bounding box center [650, 277] width 29 height 29
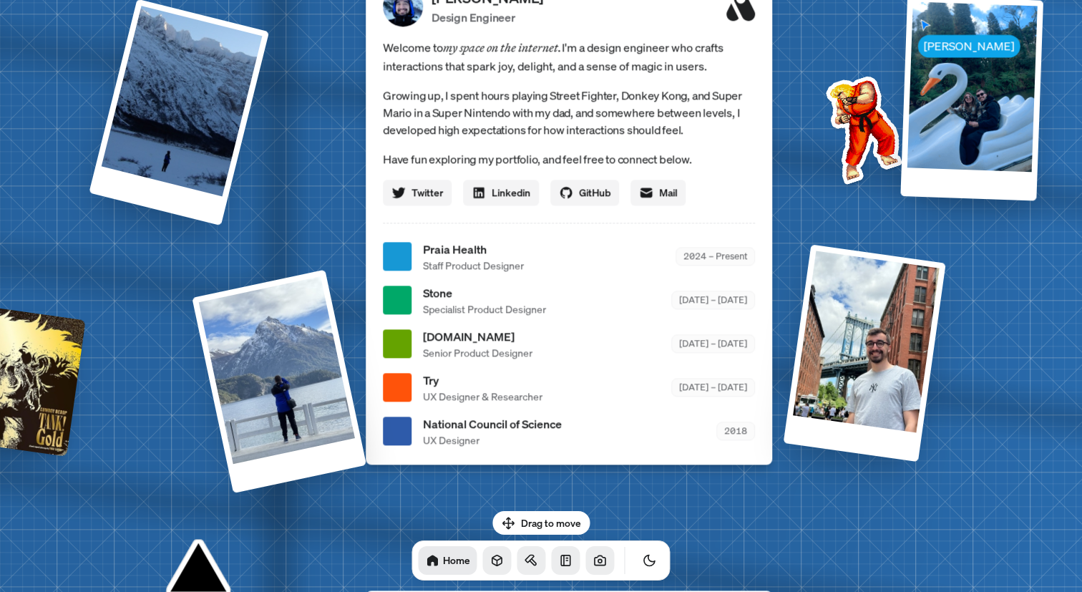
click at [492, 559] on icon at bounding box center [496, 560] width 9 height 11
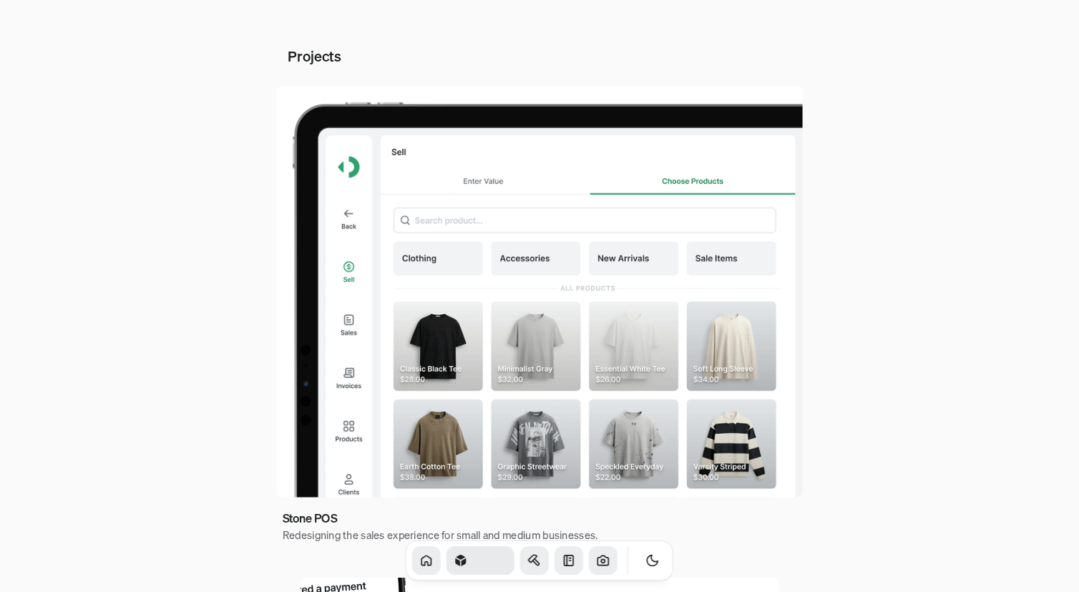
click at [527, 268] on img at bounding box center [539, 291] width 527 height 411
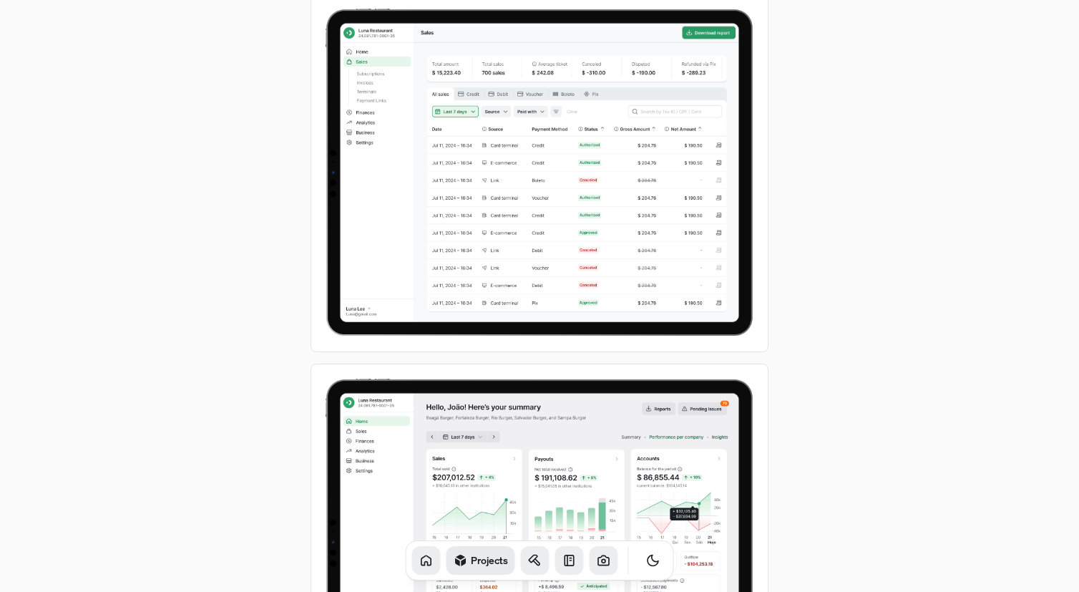
scroll to position [5127, 0]
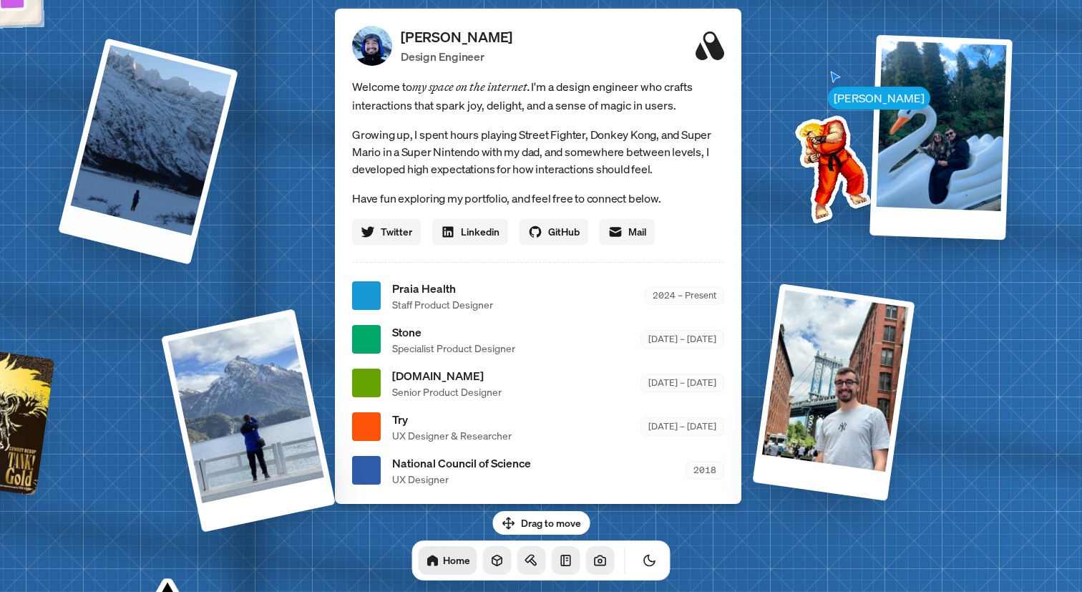
click at [79, 57] on div "[PERSON_NAME] [PERSON_NAME] Design Engineer Welcome to my space on the internet…" at bounding box center [540, 296] width 2141 height 1875
